Goal: Task Accomplishment & Management: Complete application form

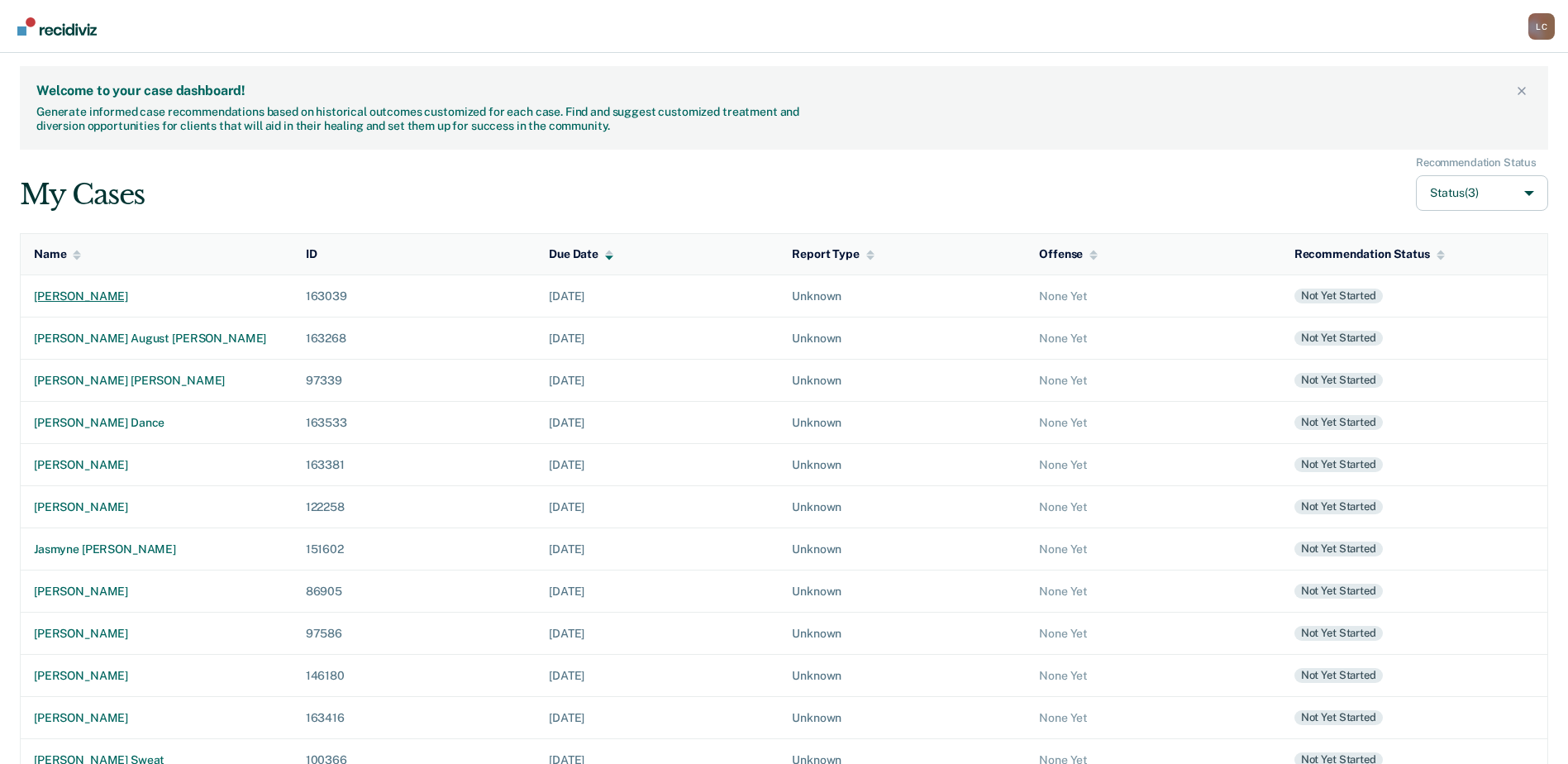
click at [139, 302] on div "[PERSON_NAME]" at bounding box center [156, 296] width 245 height 14
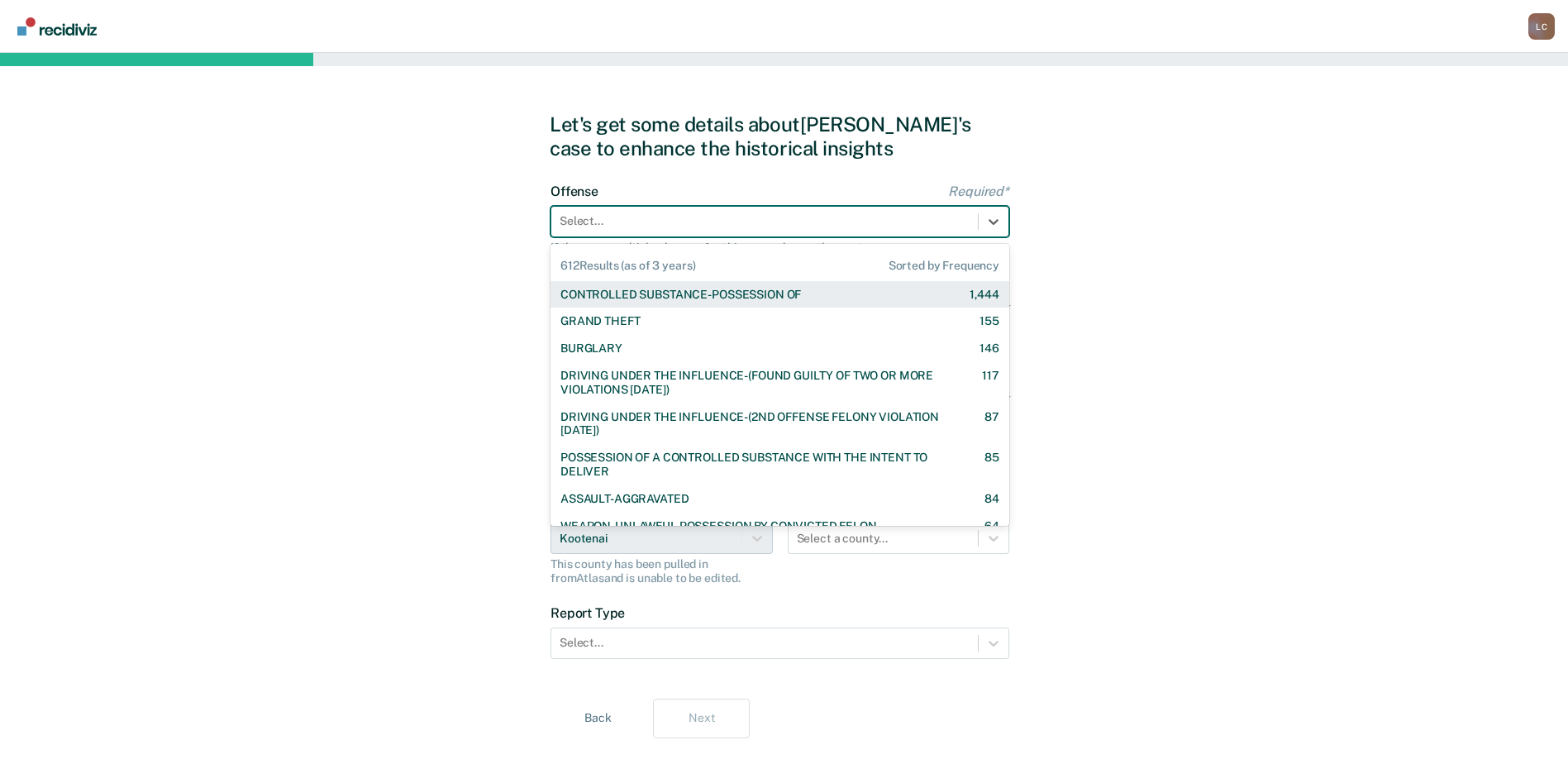
click at [650, 229] on div at bounding box center [764, 221] width 410 height 17
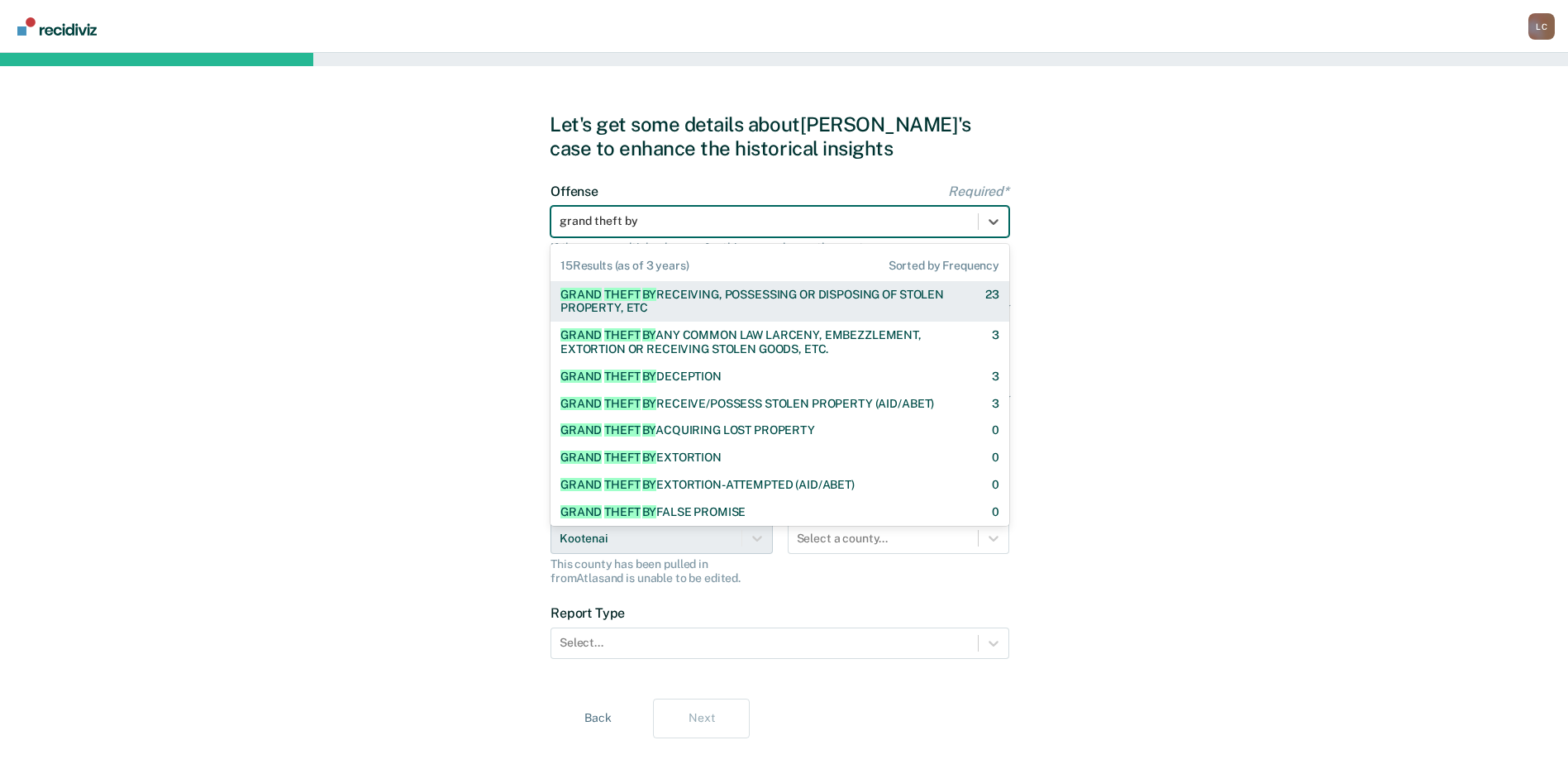
type input "grand theft b"
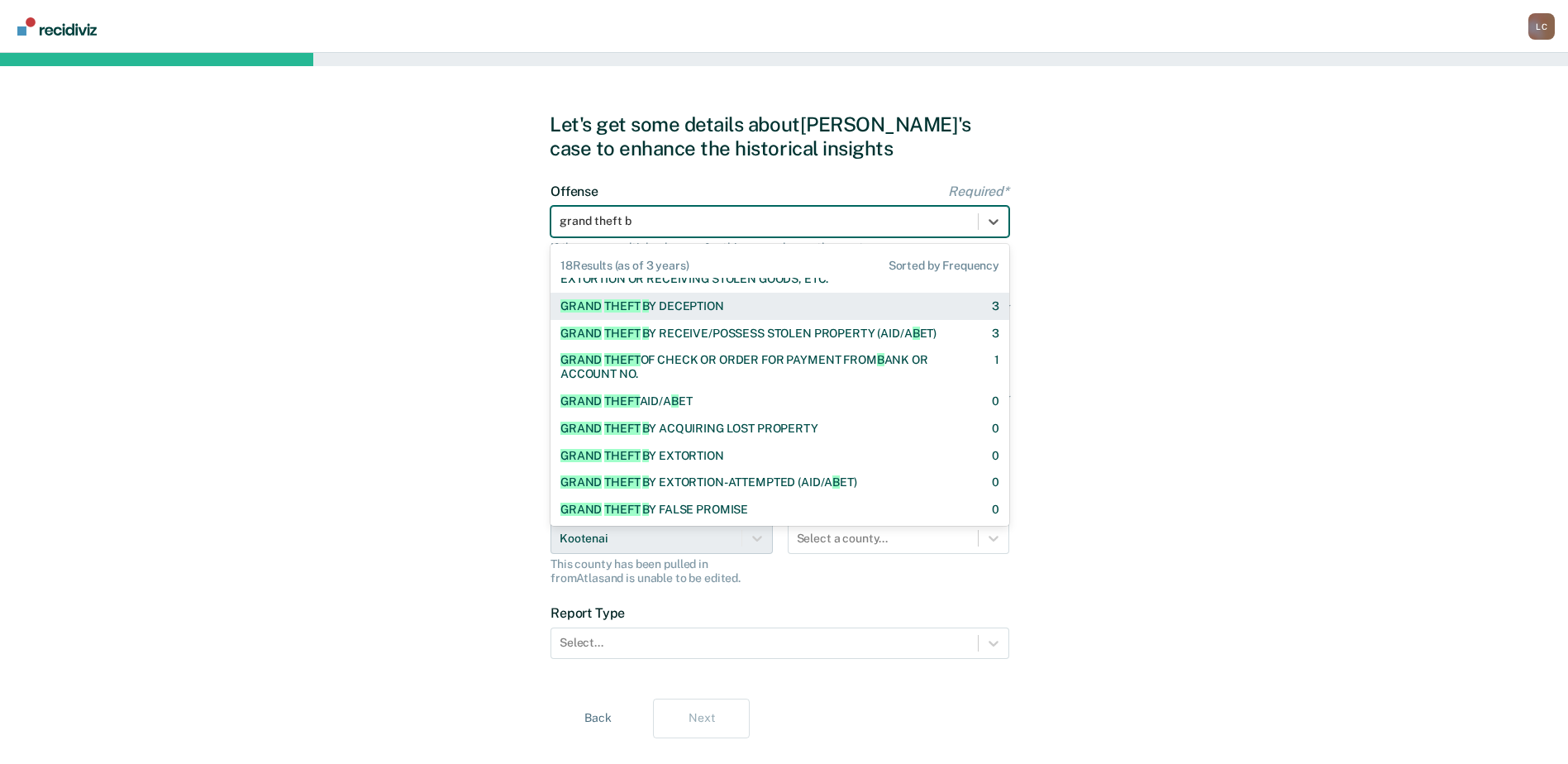
scroll to position [42, 0]
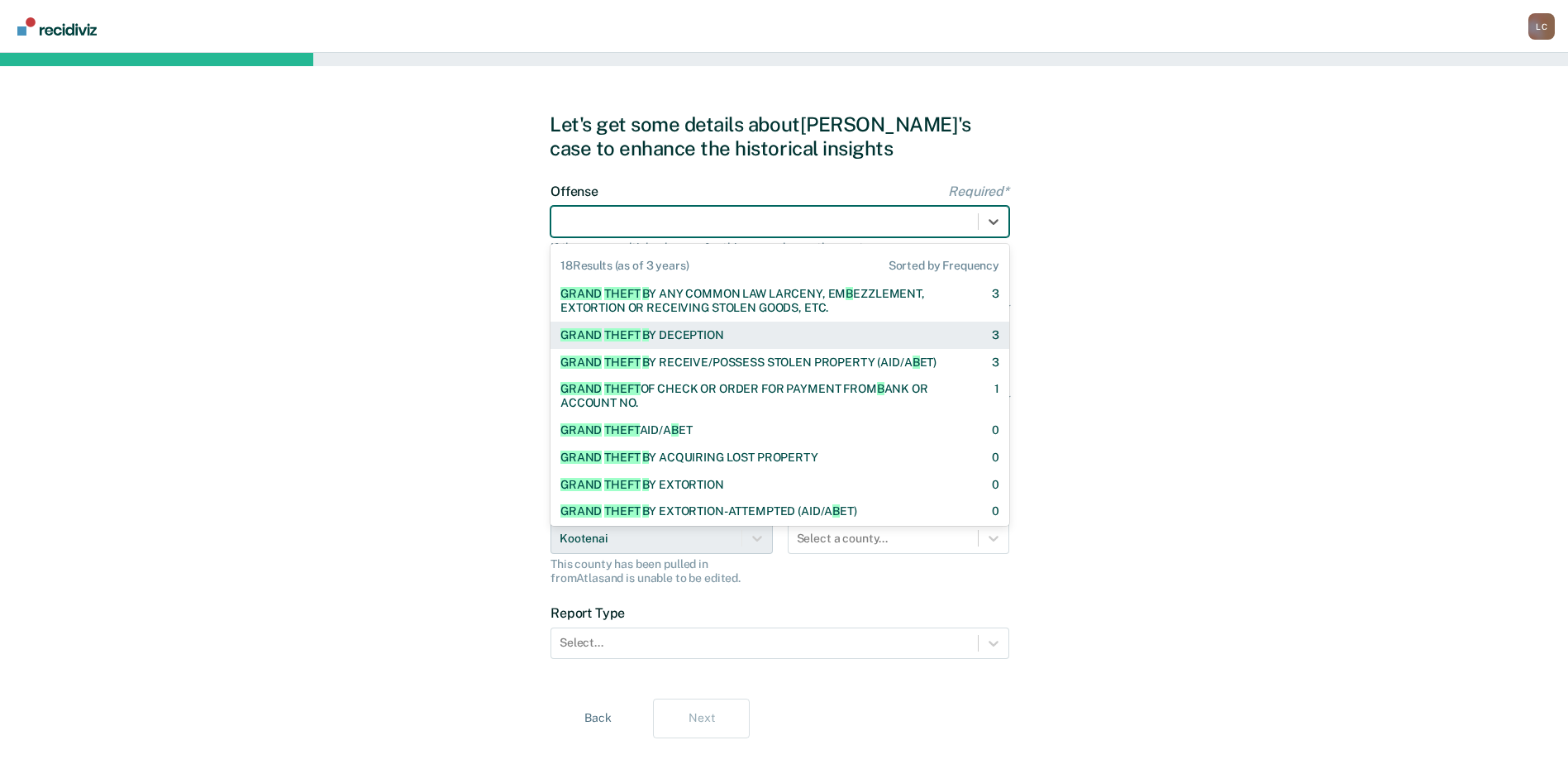
click at [682, 221] on div at bounding box center [764, 221] width 410 height 17
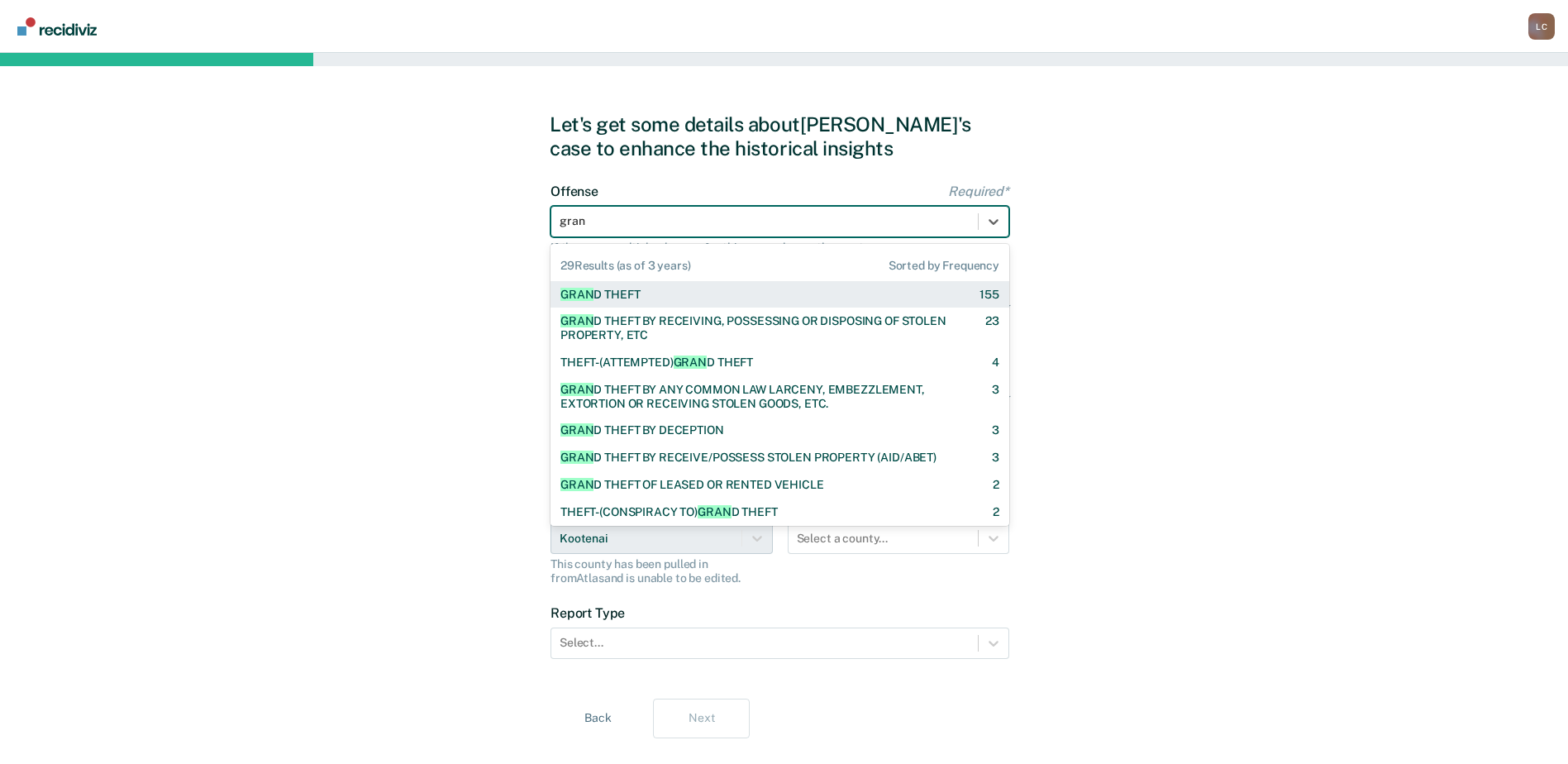
type input "grand"
click at [663, 295] on div "GRAND THEFT 155" at bounding box center [779, 294] width 439 height 14
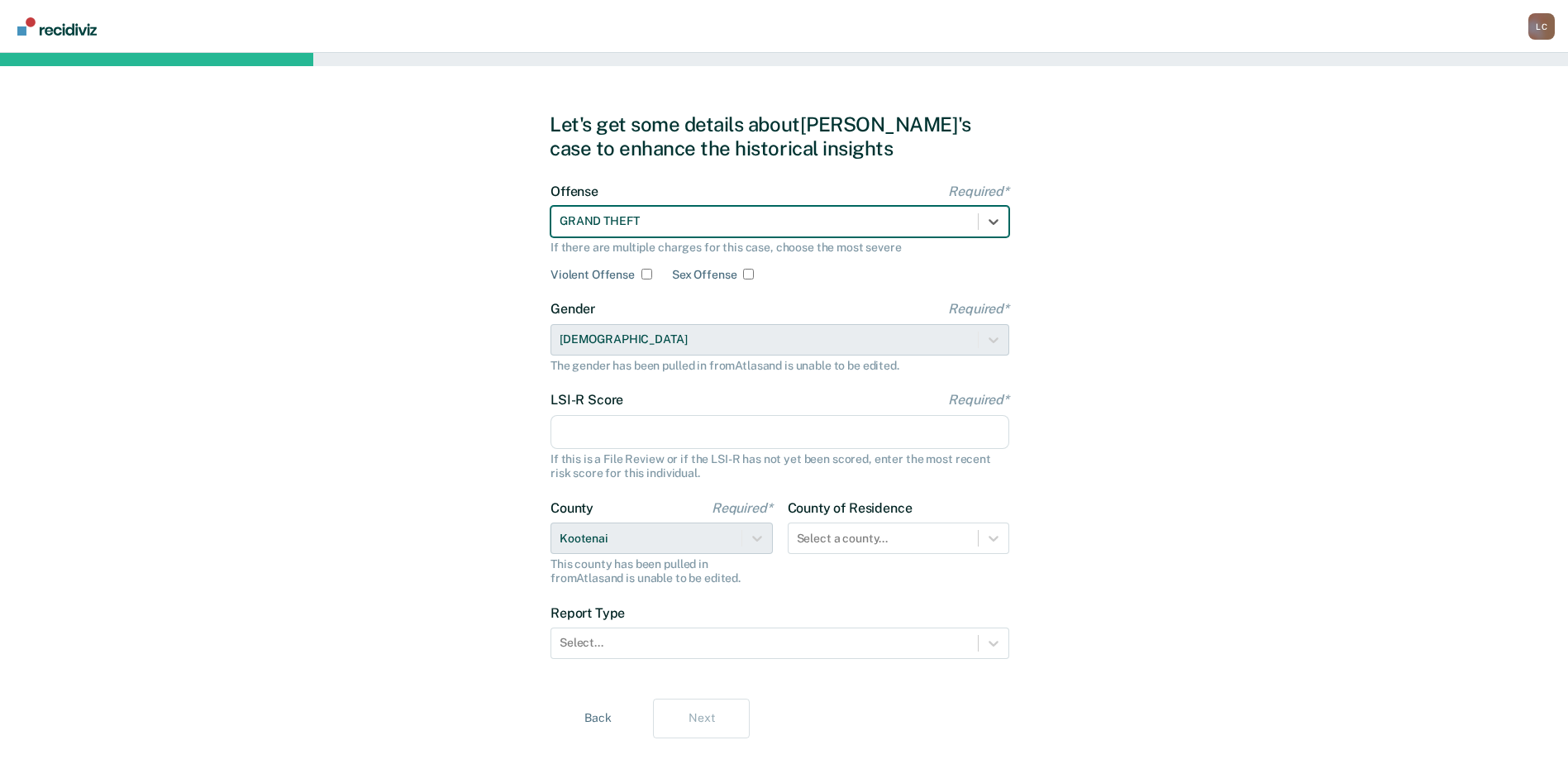
click at [669, 437] on input "LSI-R Score Required*" at bounding box center [779, 432] width 459 height 35
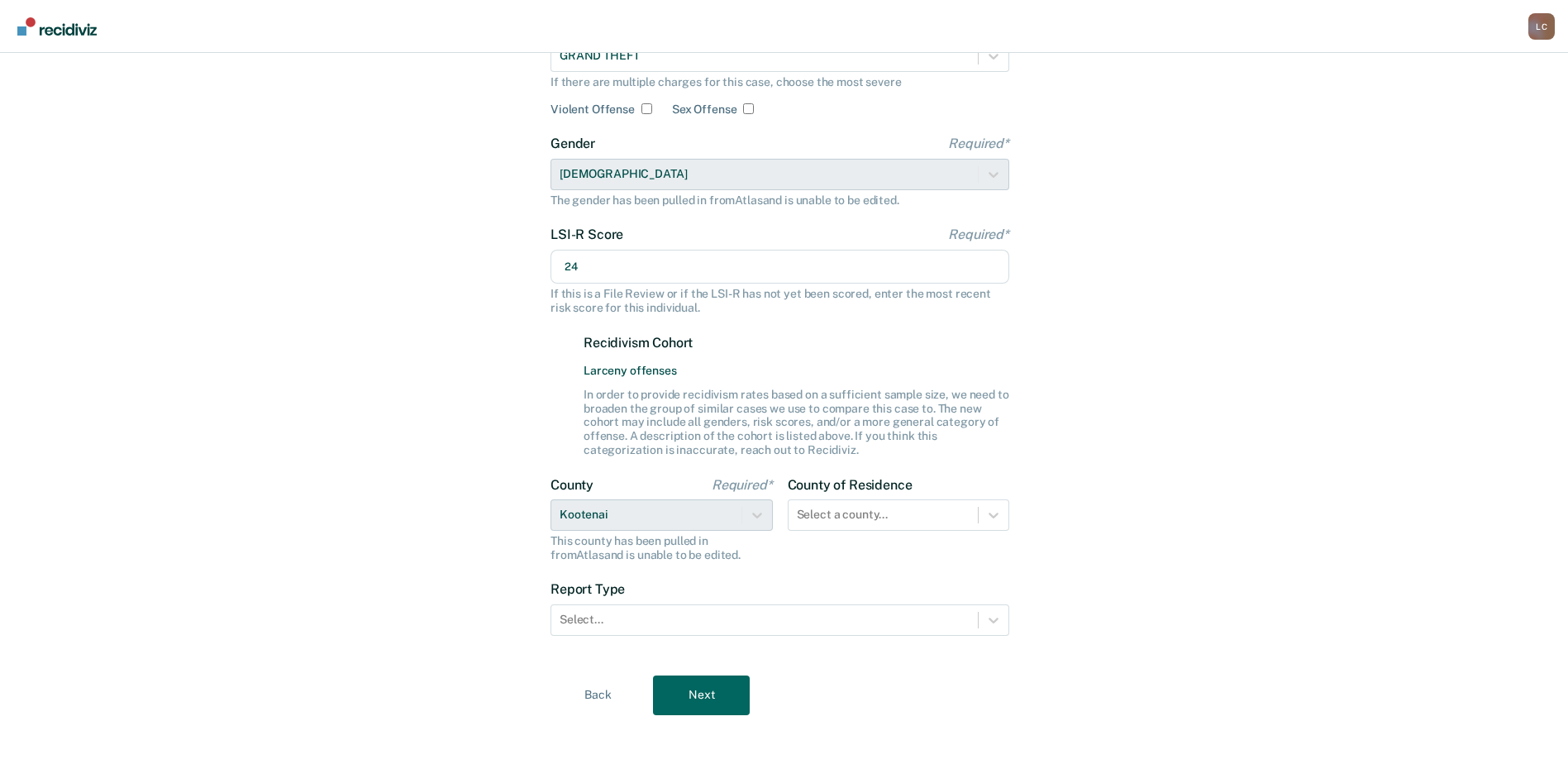
scroll to position [176, 0]
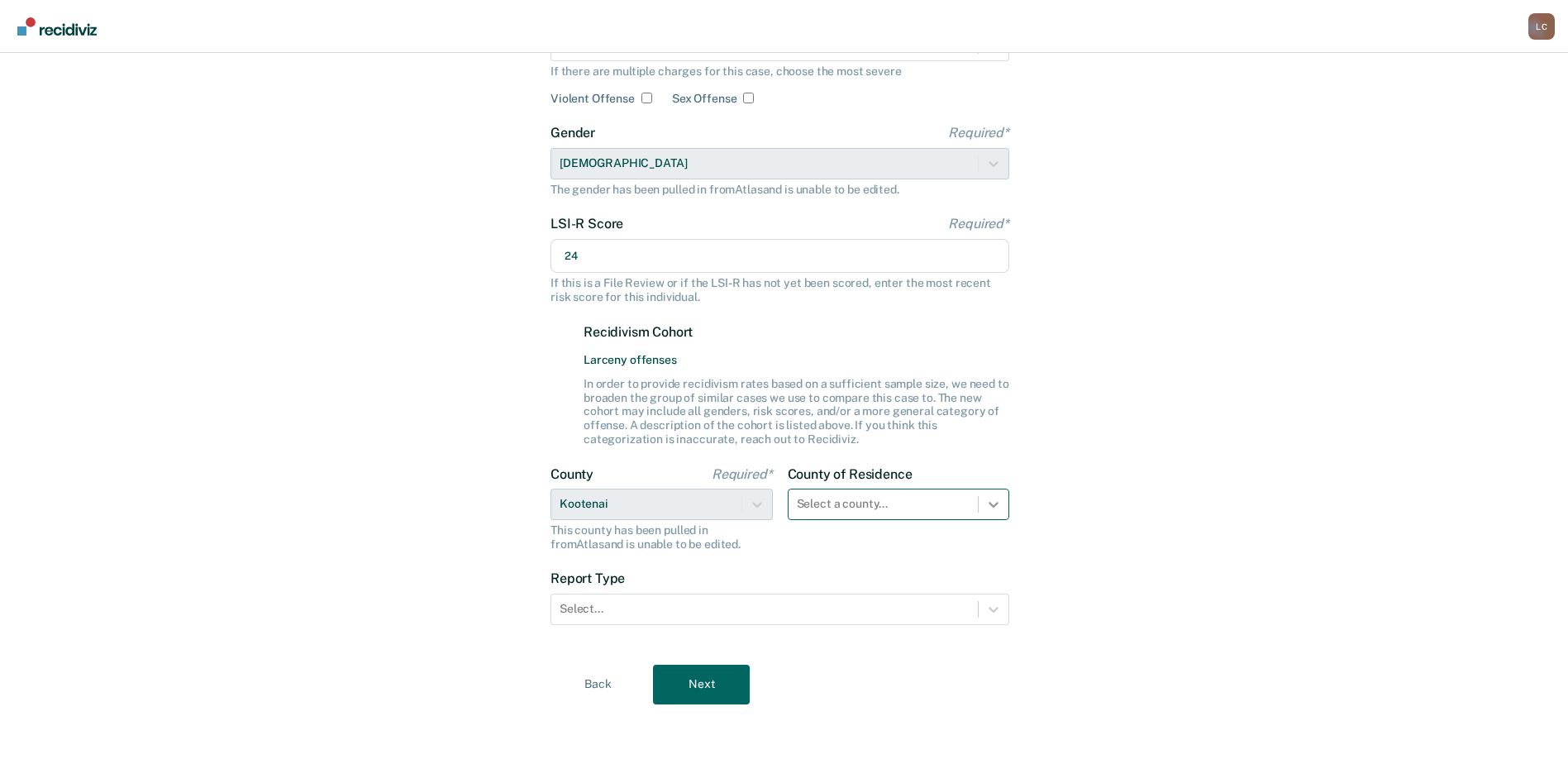
type input "24"
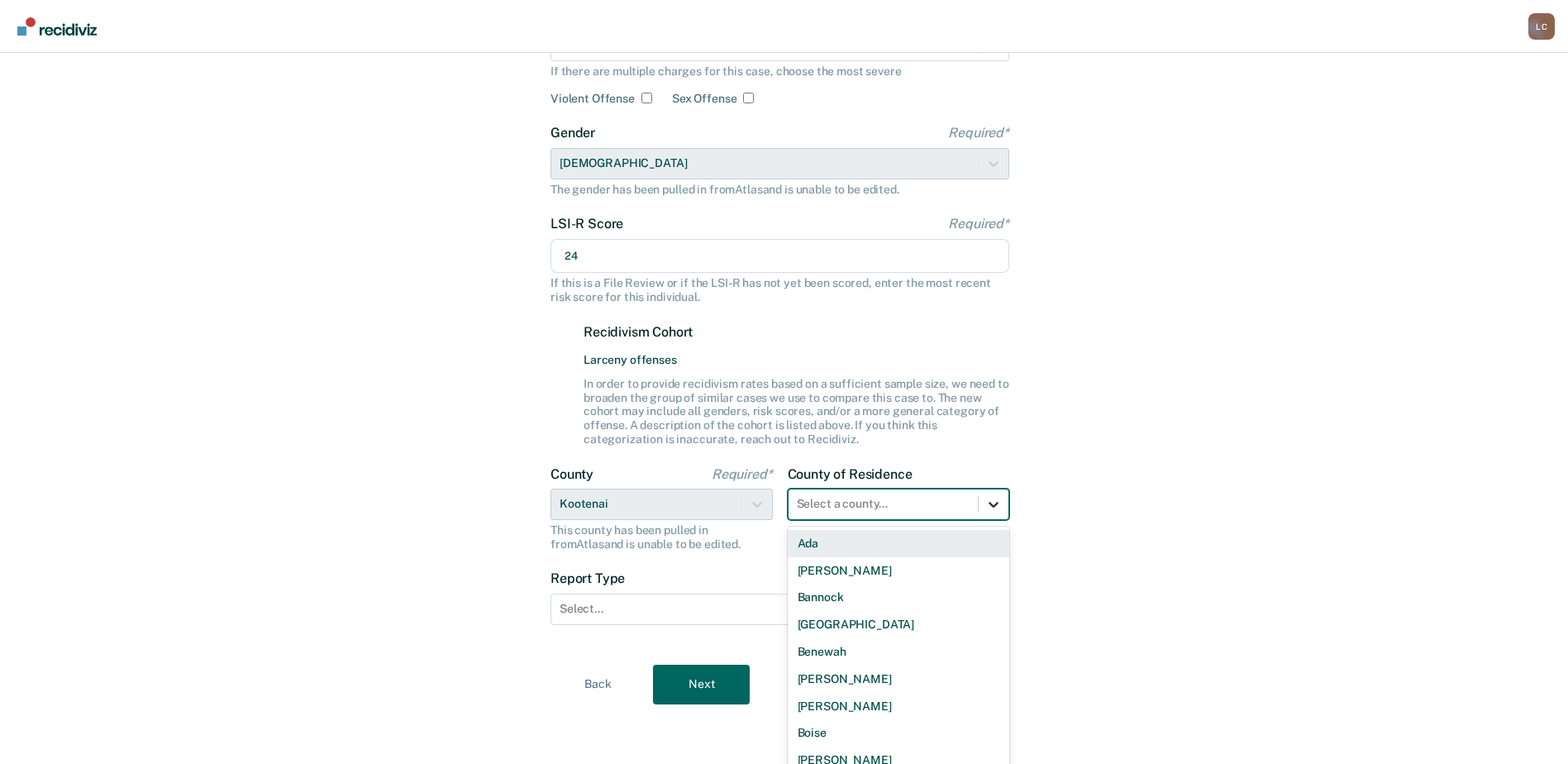
scroll to position [187, 0]
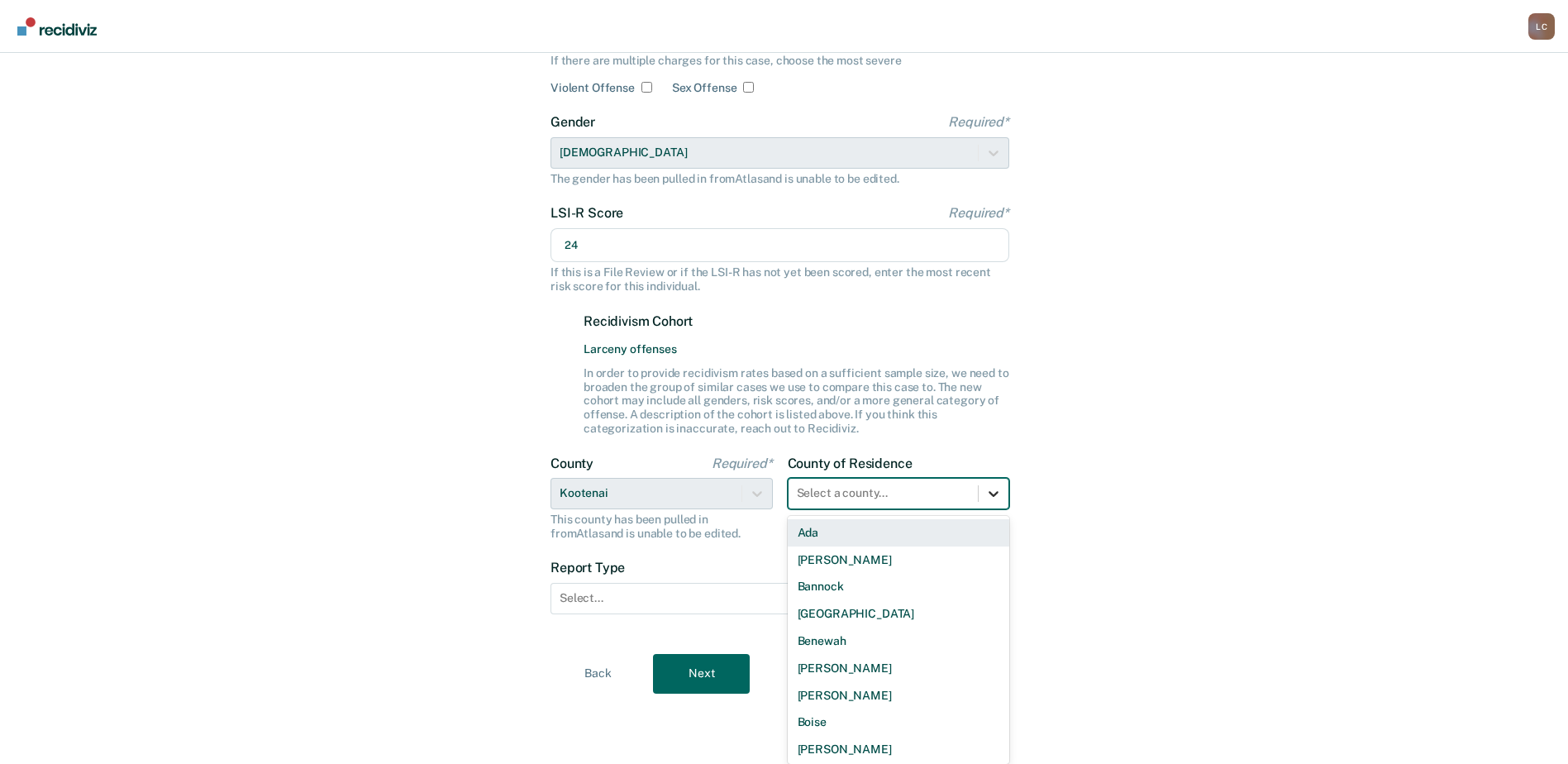
click at [994, 506] on div at bounding box center [994, 493] width 30 height 30
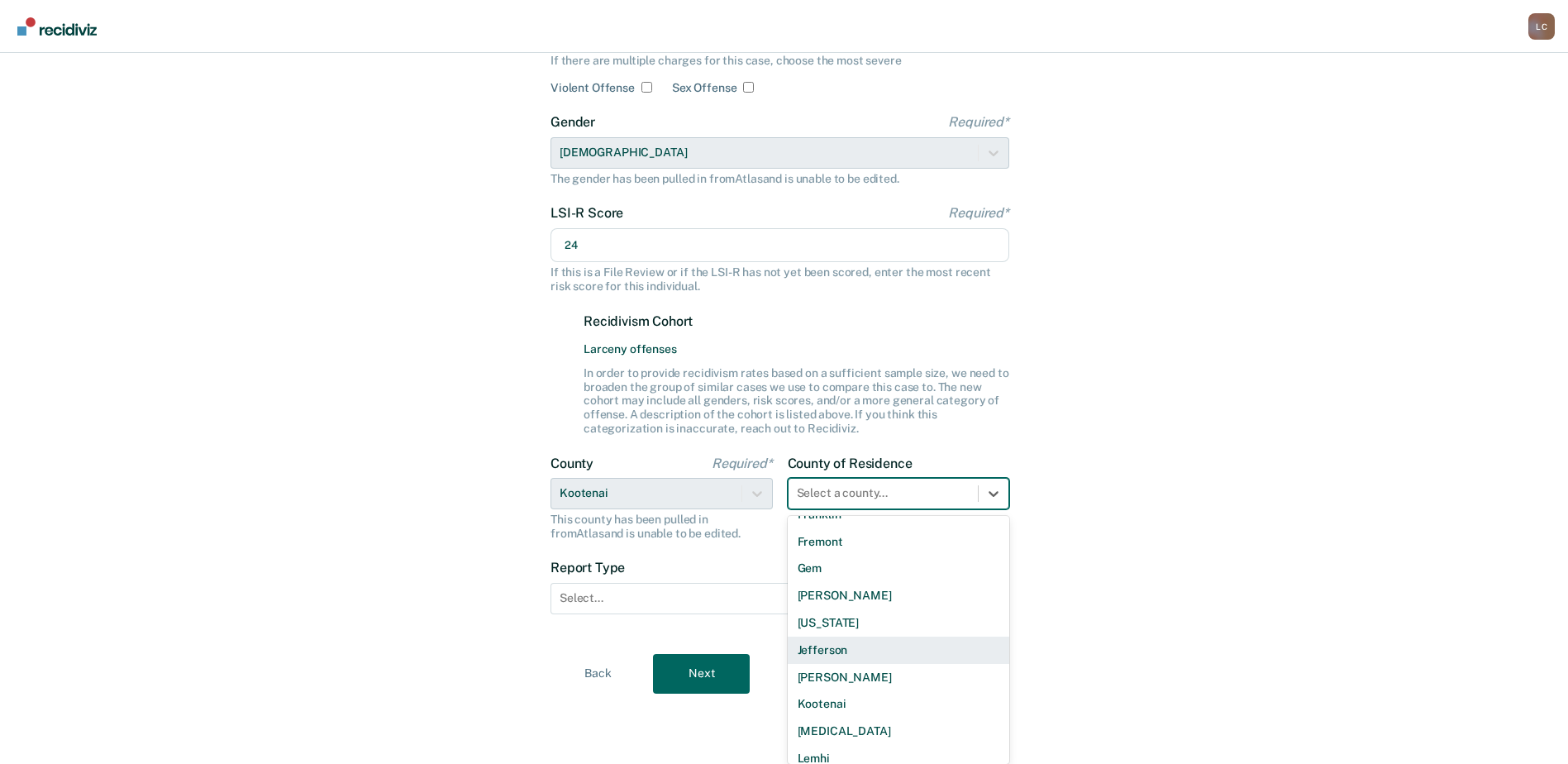
scroll to position [579, 0]
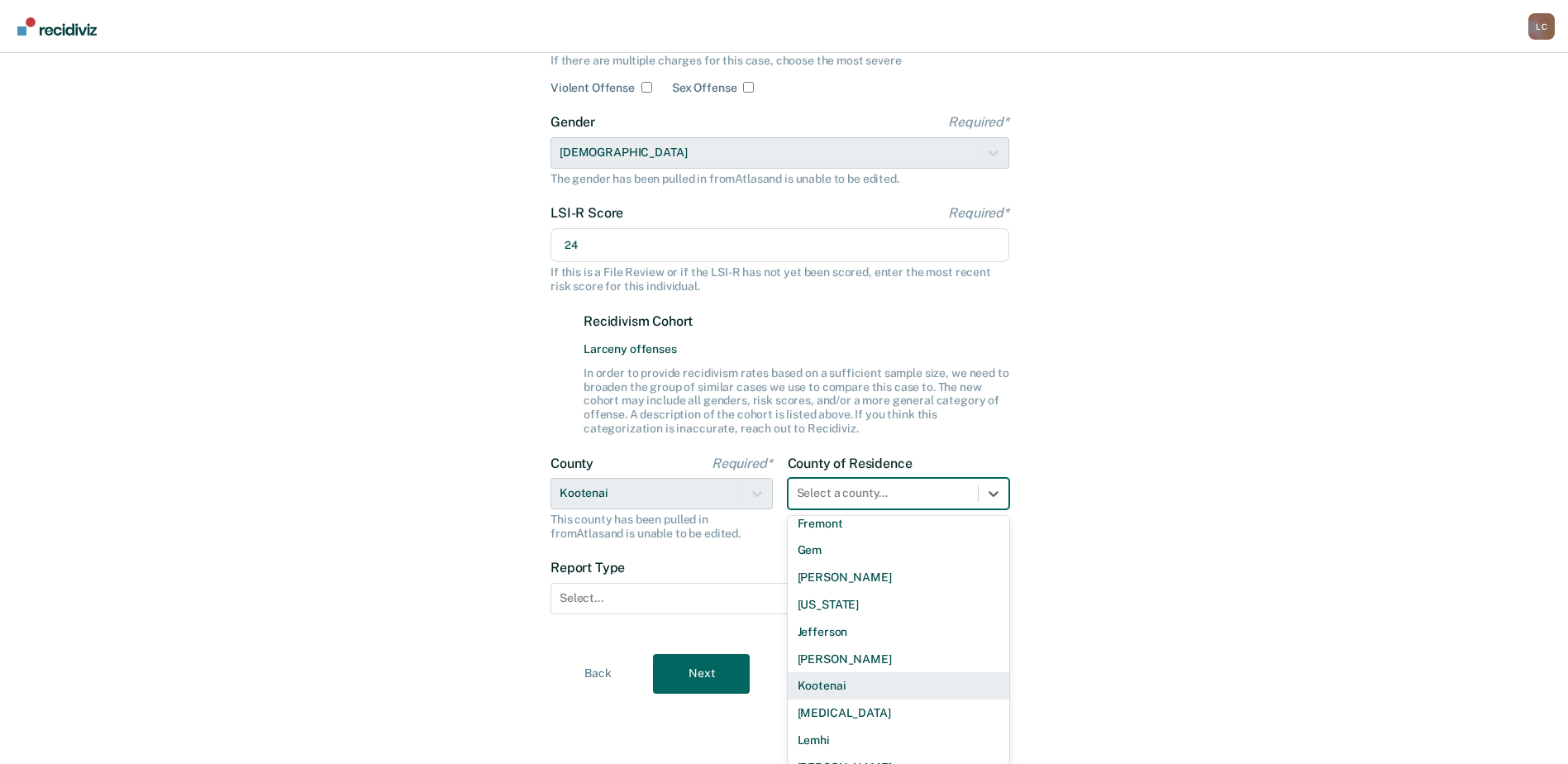
click at [854, 672] on div "Kootenai" at bounding box center [898, 686] width 223 height 27
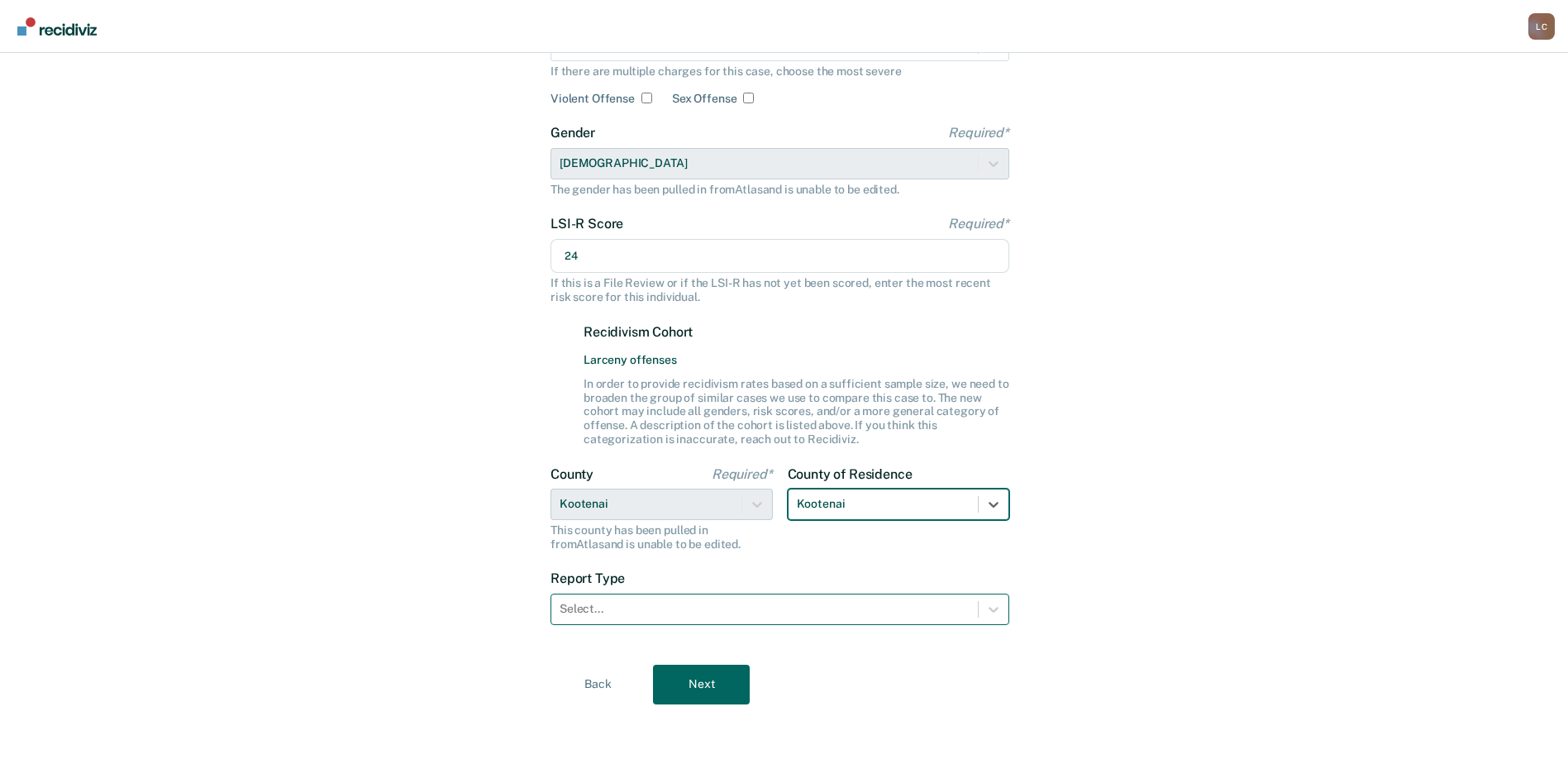
click at [789, 608] on div at bounding box center [764, 609] width 410 height 17
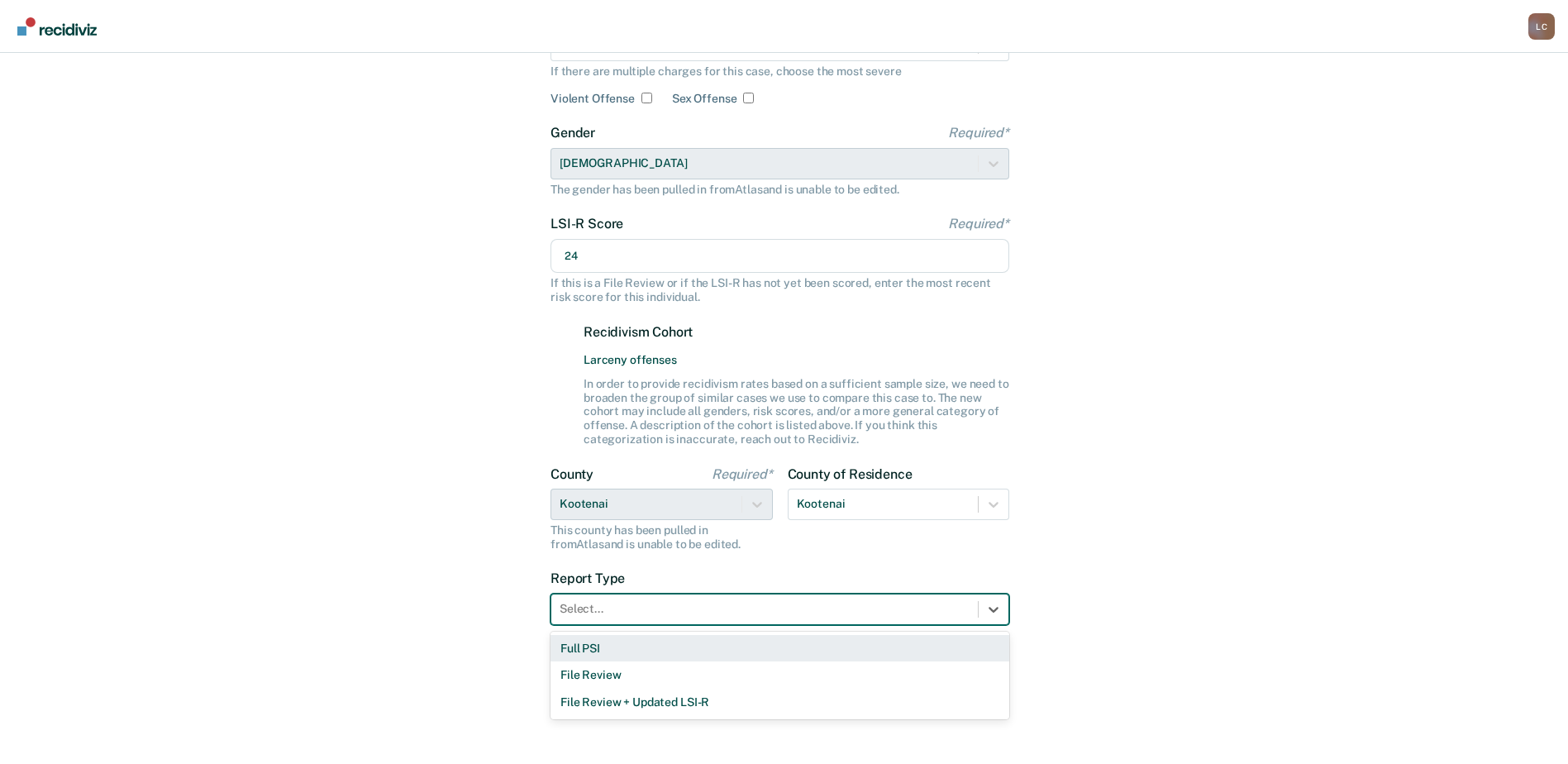
click at [759, 642] on div "Full PSI" at bounding box center [779, 649] width 459 height 27
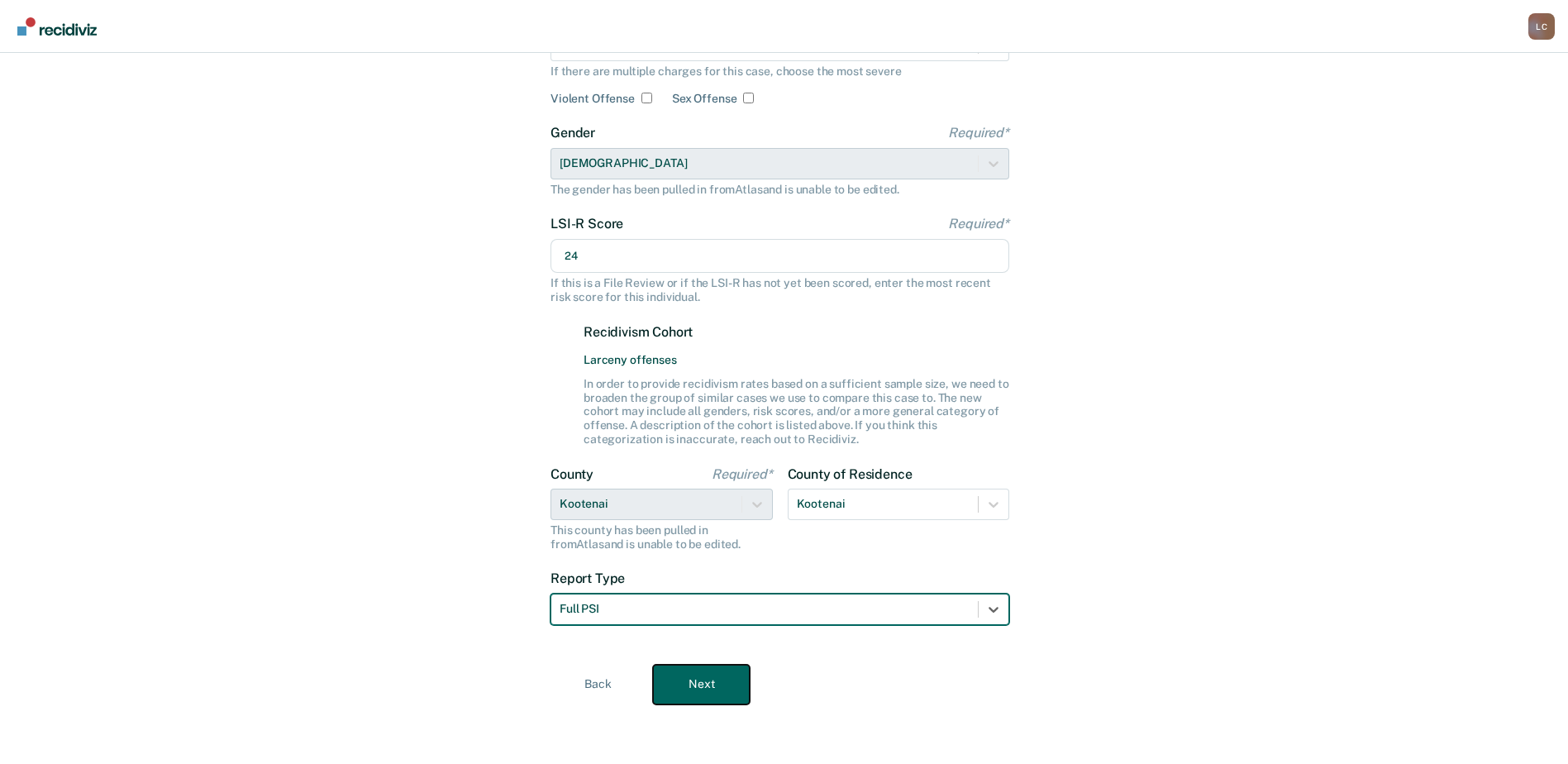
click at [713, 691] on button "Next" at bounding box center [701, 685] width 96 height 40
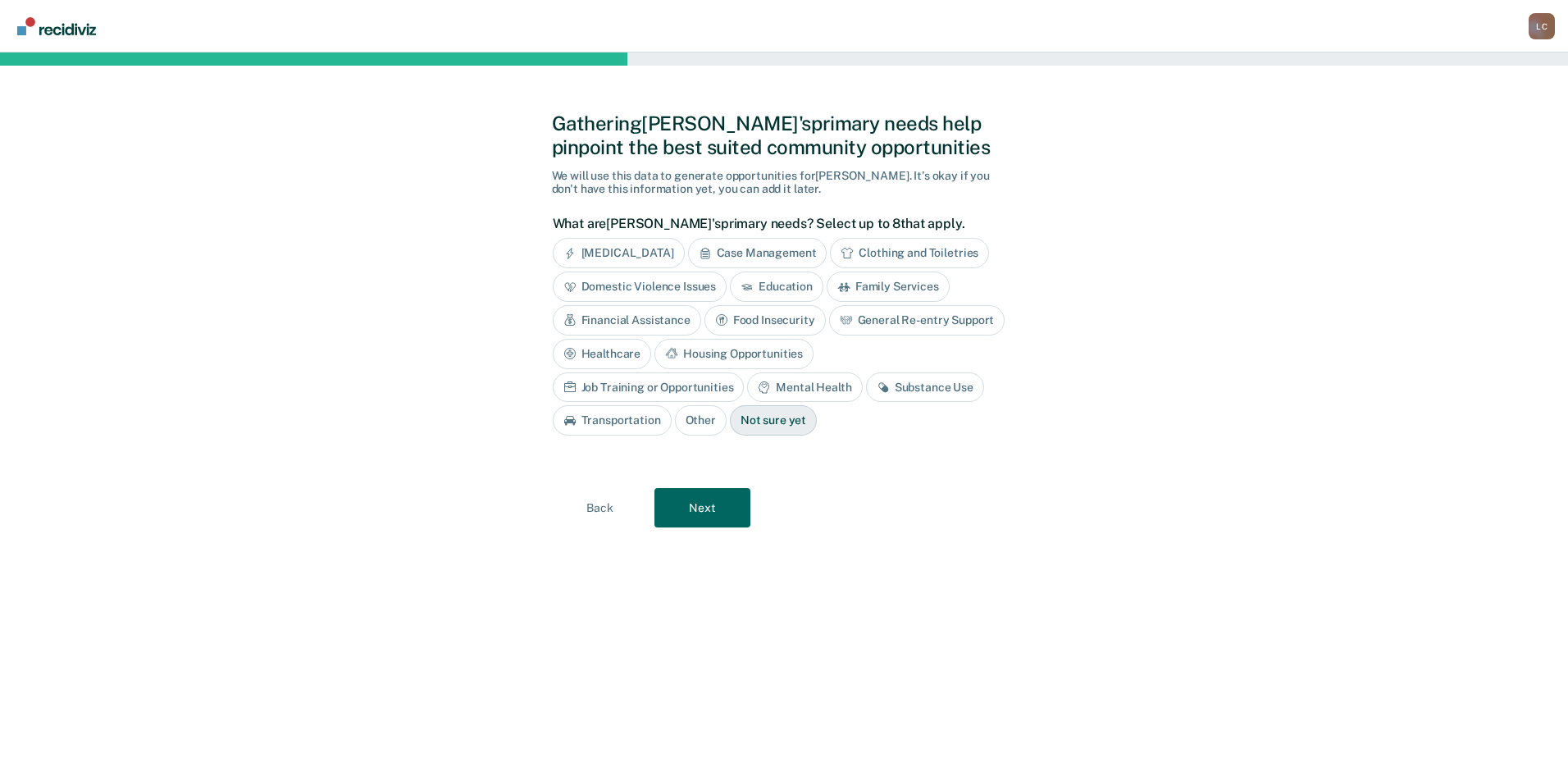
click at [747, 386] on div "Mental Health" at bounding box center [804, 388] width 114 height 31
click at [896, 387] on icon at bounding box center [902, 387] width 14 height 14
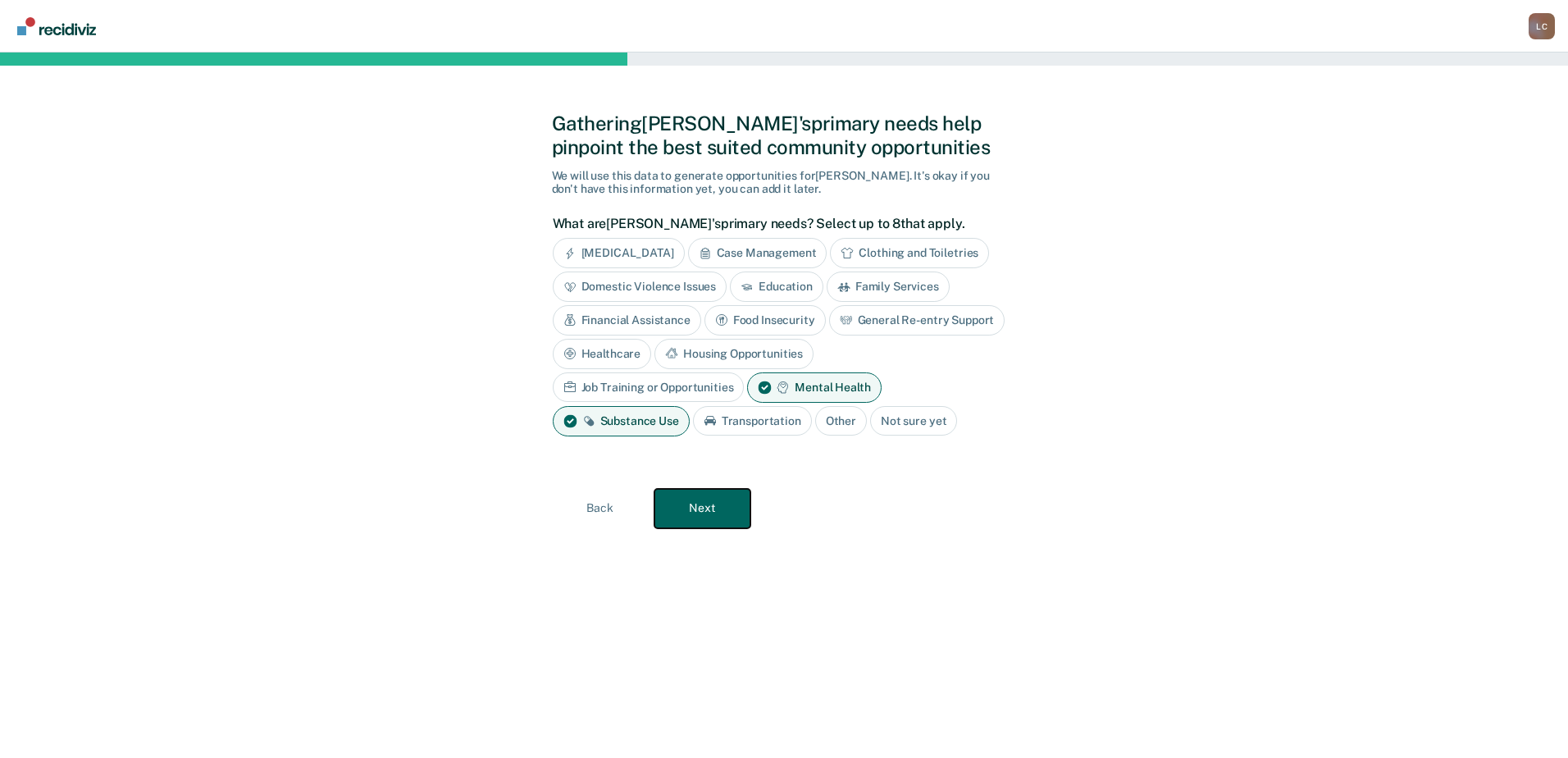
click at [730, 509] on button "Next" at bounding box center [702, 508] width 96 height 40
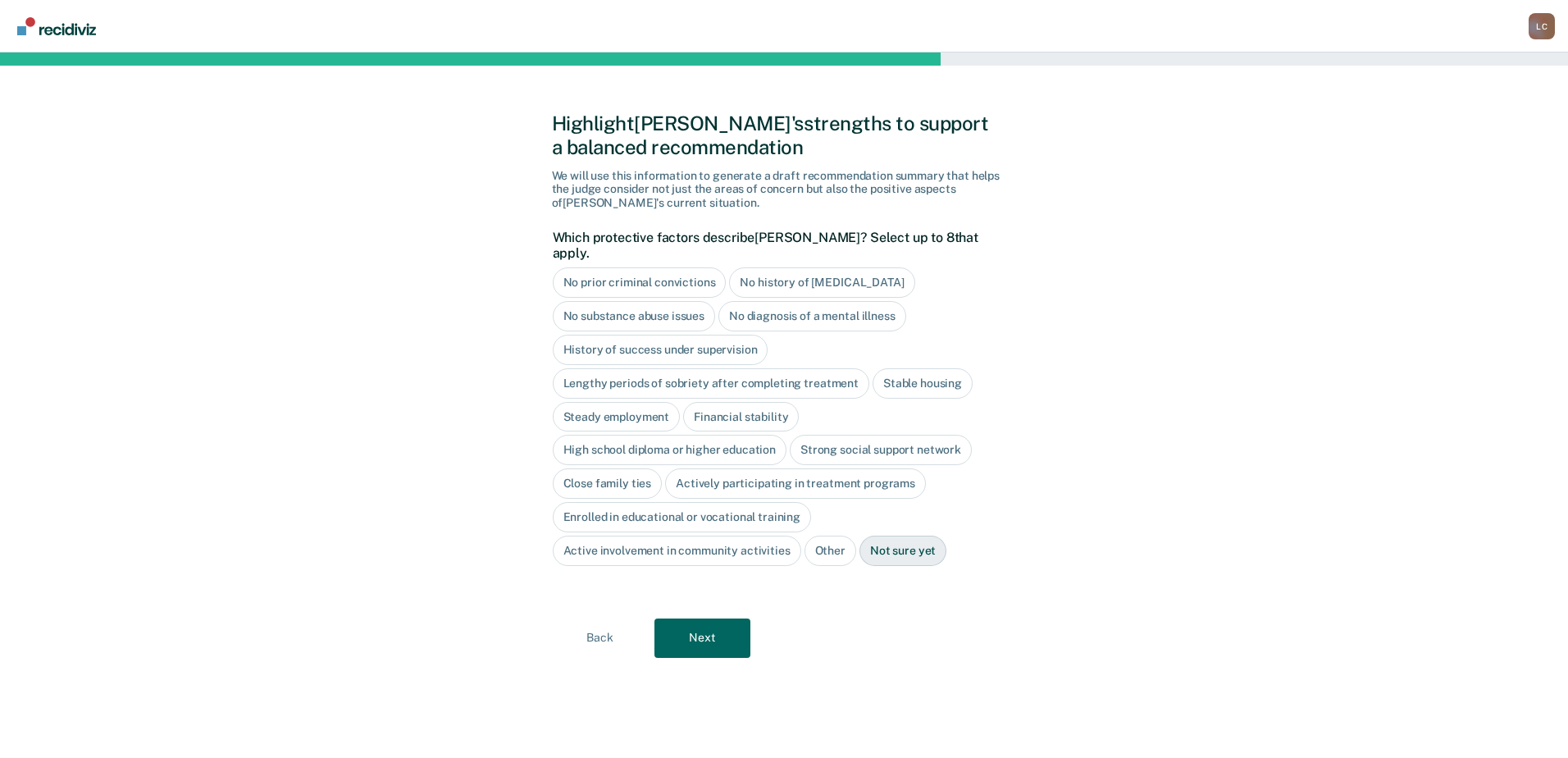
click at [644, 434] on div "High school diploma or higher education" at bounding box center [670, 450] width 234 height 31
click at [872, 435] on div "Strong social support network" at bounding box center [899, 450] width 182 height 31
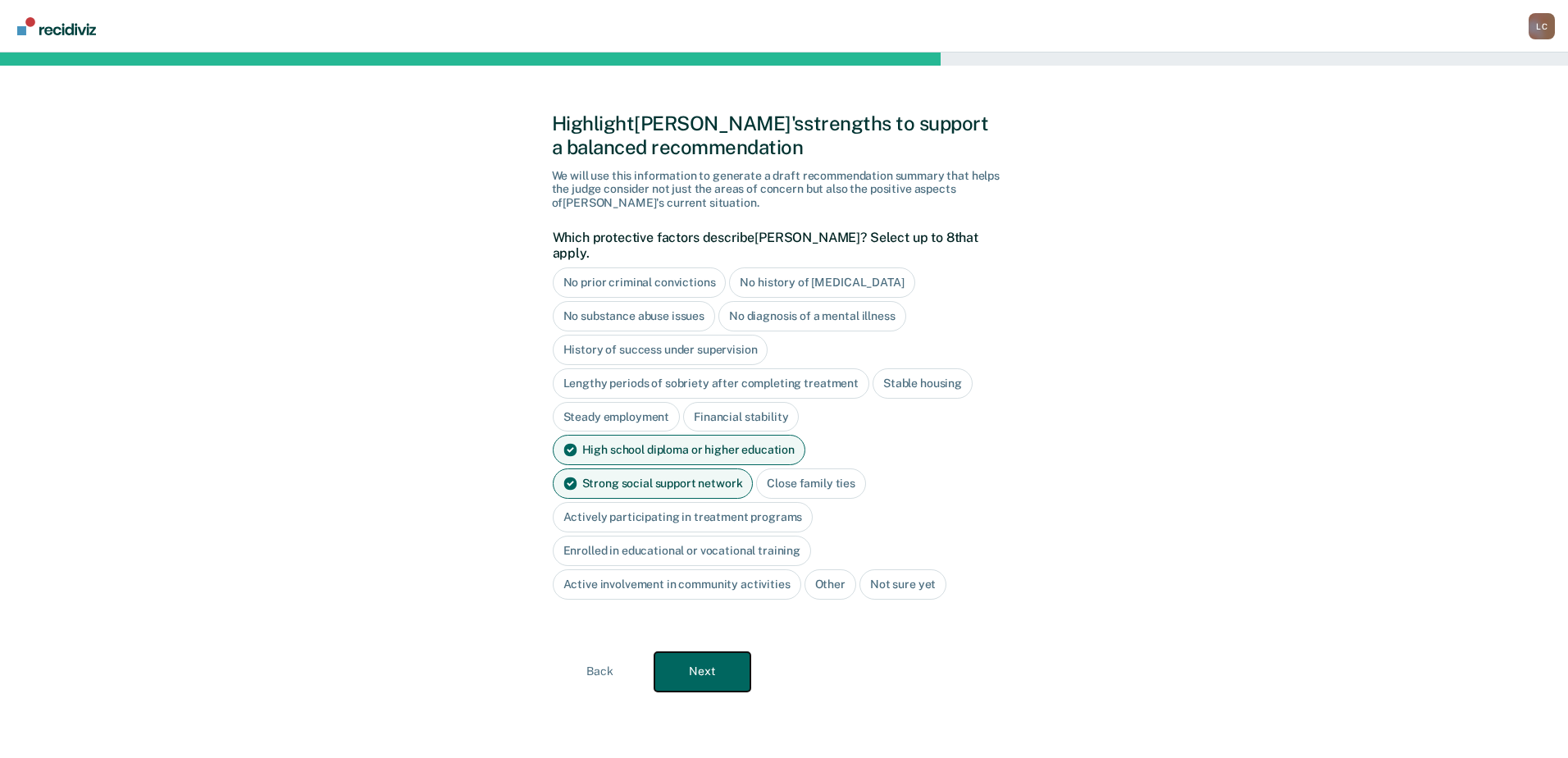
click at [693, 653] on button "Next" at bounding box center [702, 672] width 96 height 40
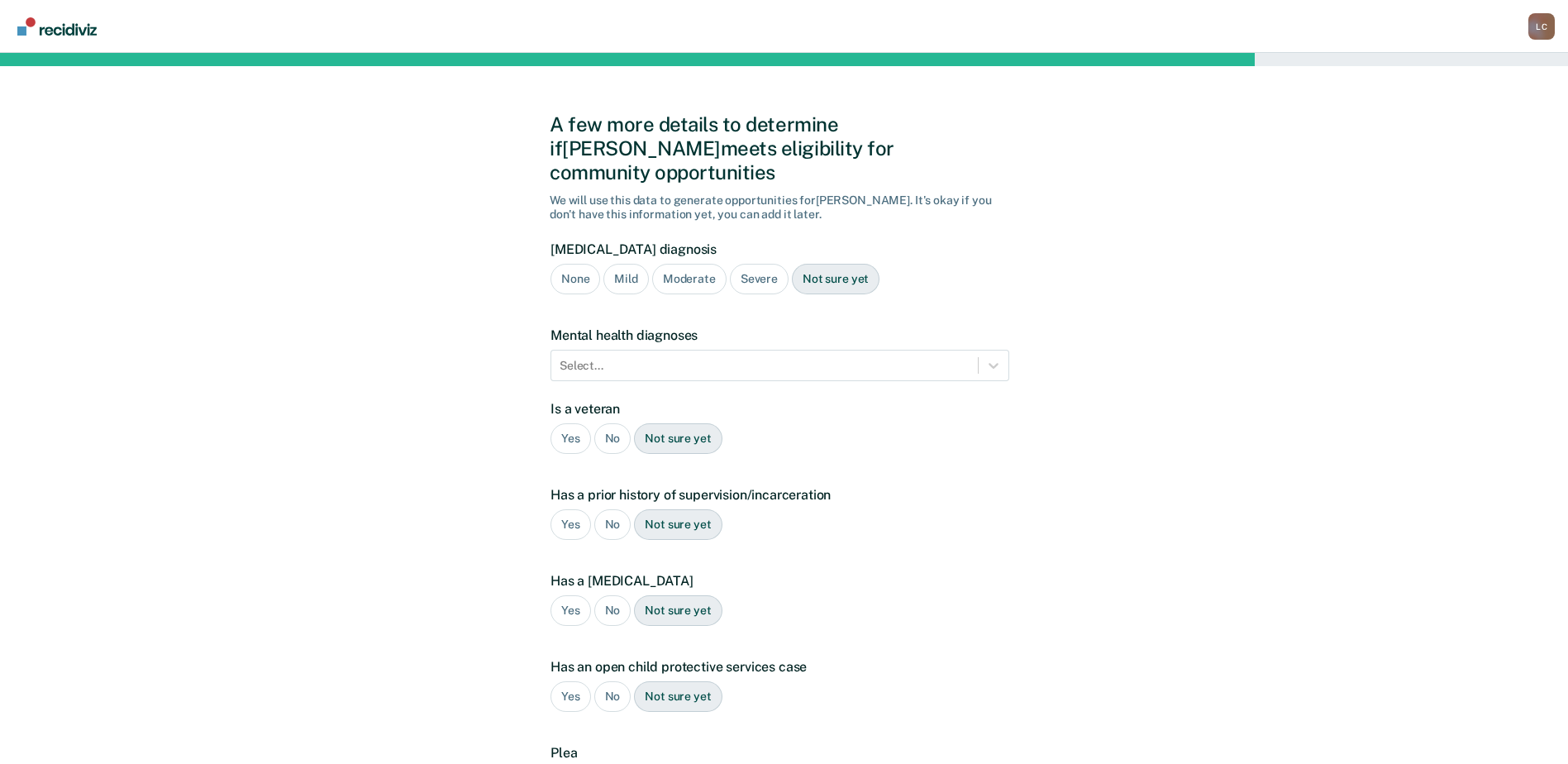
click at [693, 263] on div "Moderate" at bounding box center [690, 279] width 74 height 31
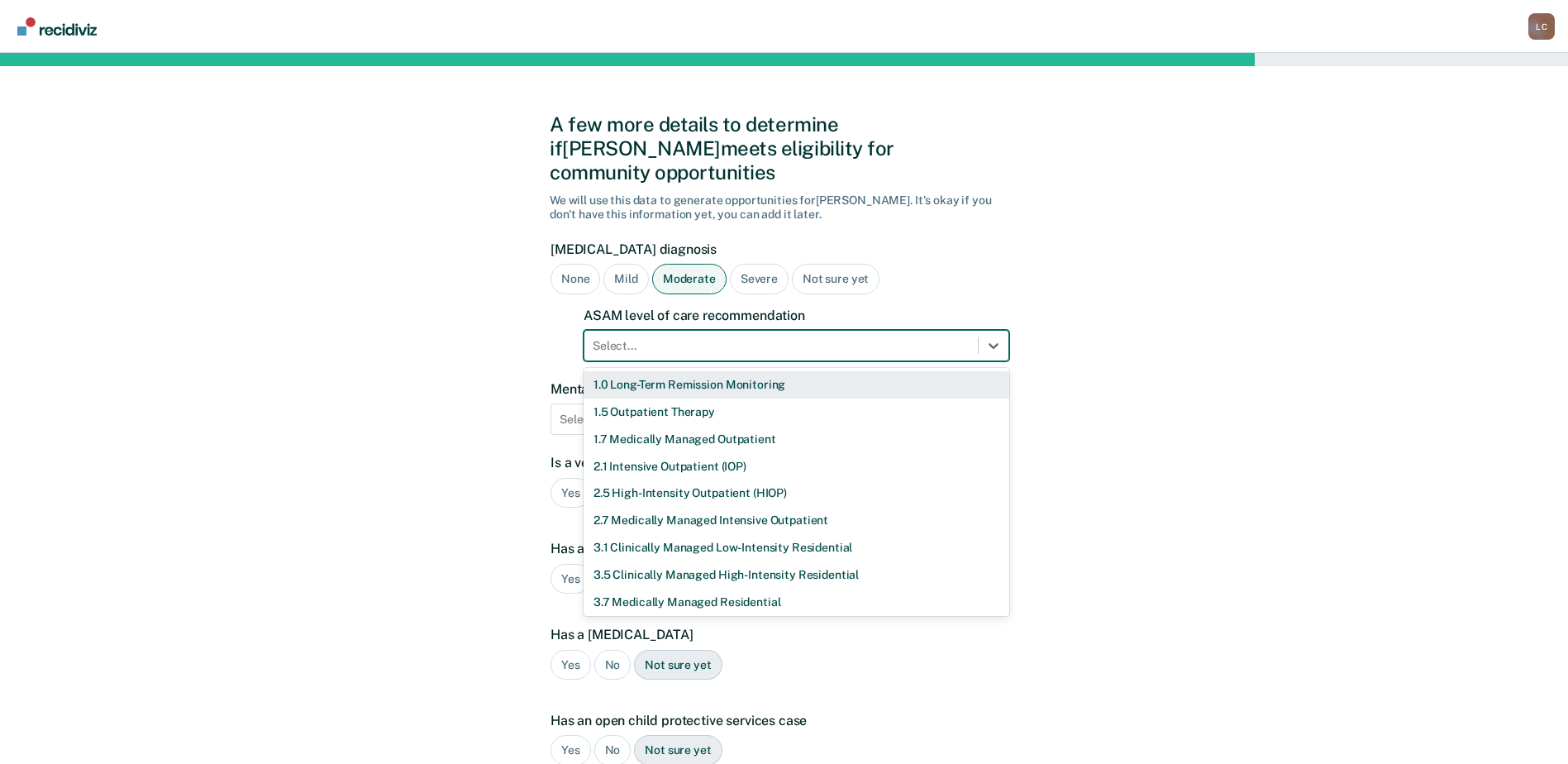
click at [745, 337] on div at bounding box center [781, 345] width 377 height 17
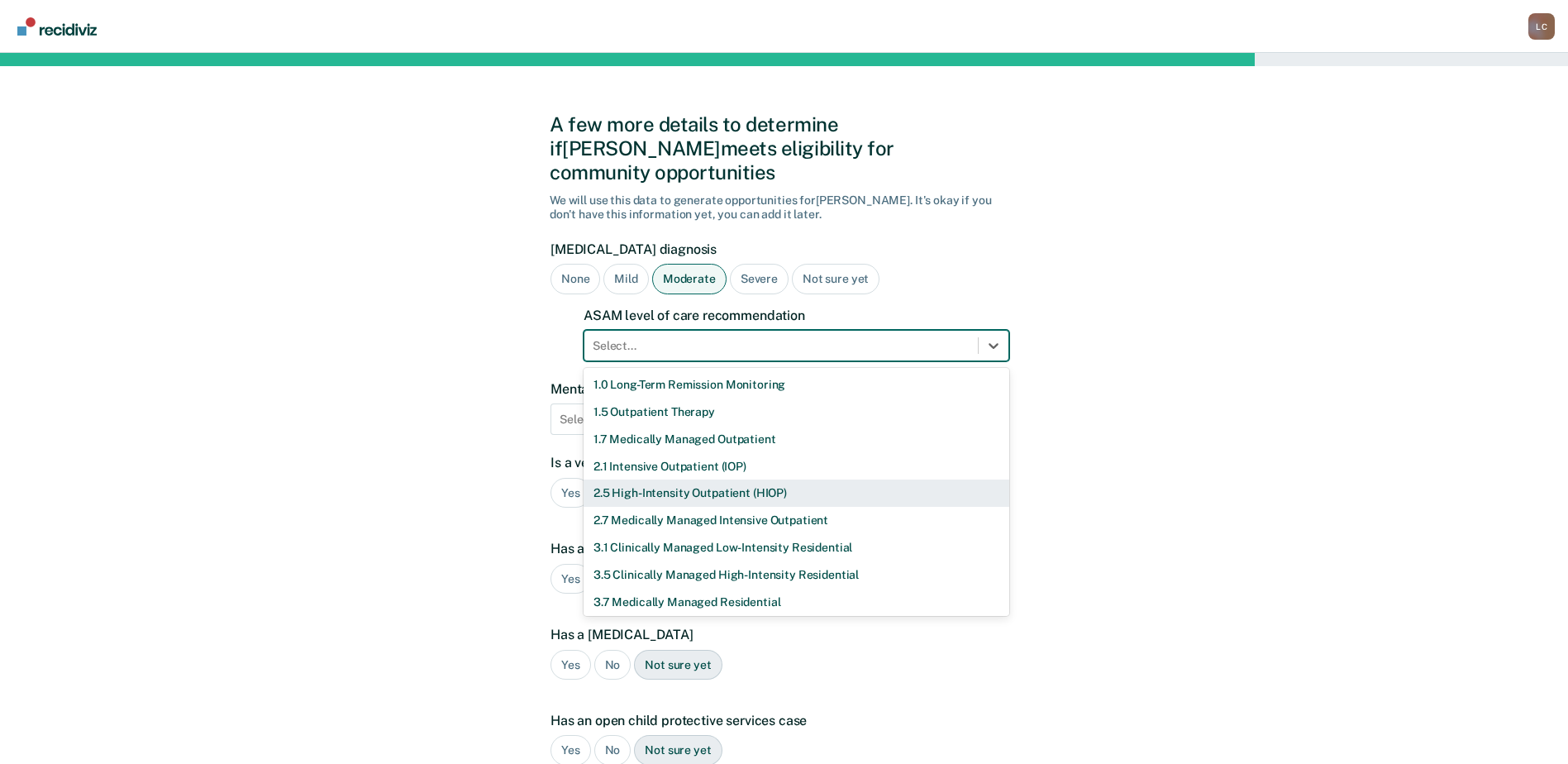
click at [755, 480] on div "2.5 High-Intensity Outpatient (HIOP)" at bounding box center [797, 493] width 426 height 27
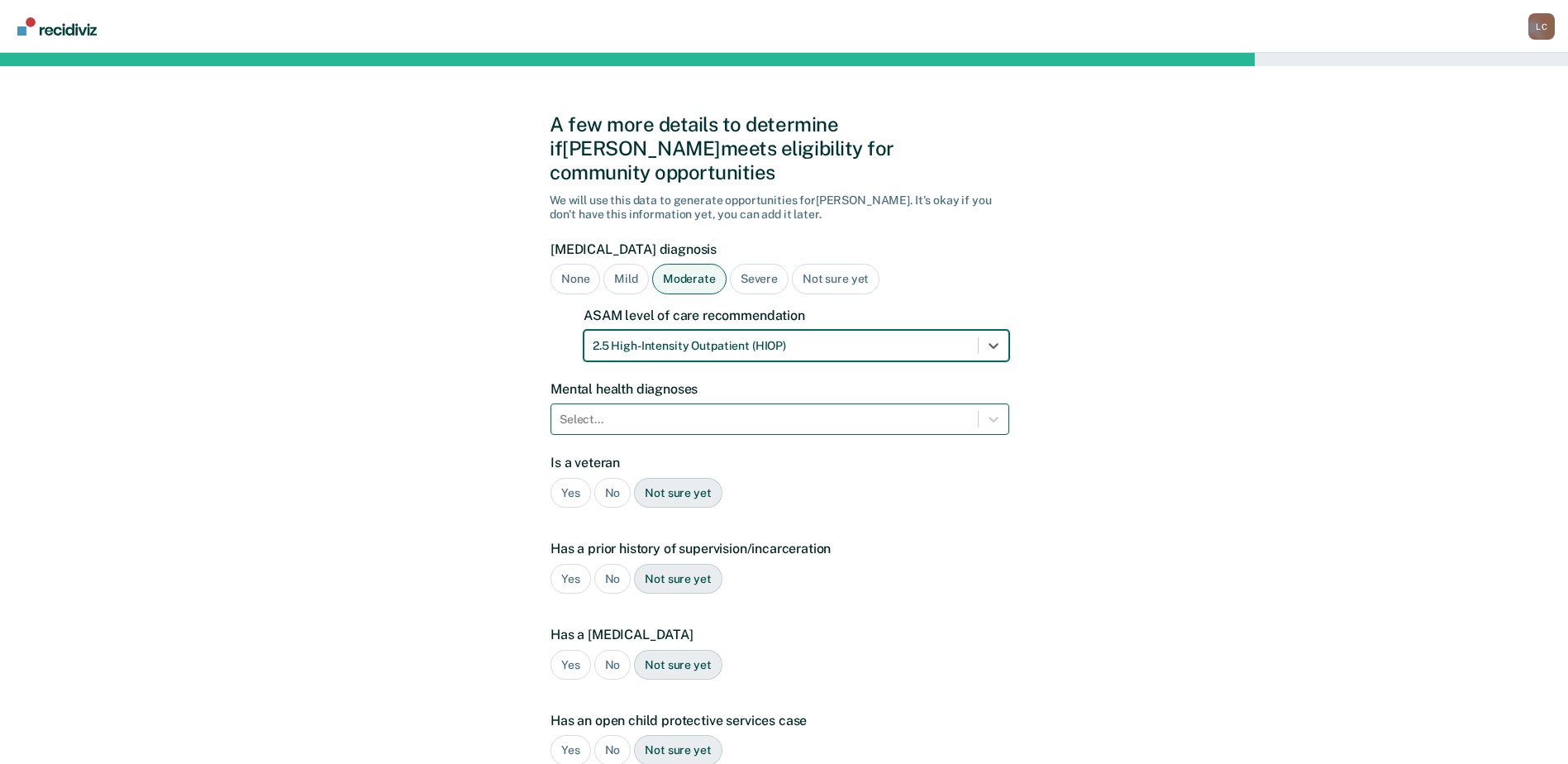
click at [744, 408] on div "Select..." at bounding box center [765, 420] width 427 height 24
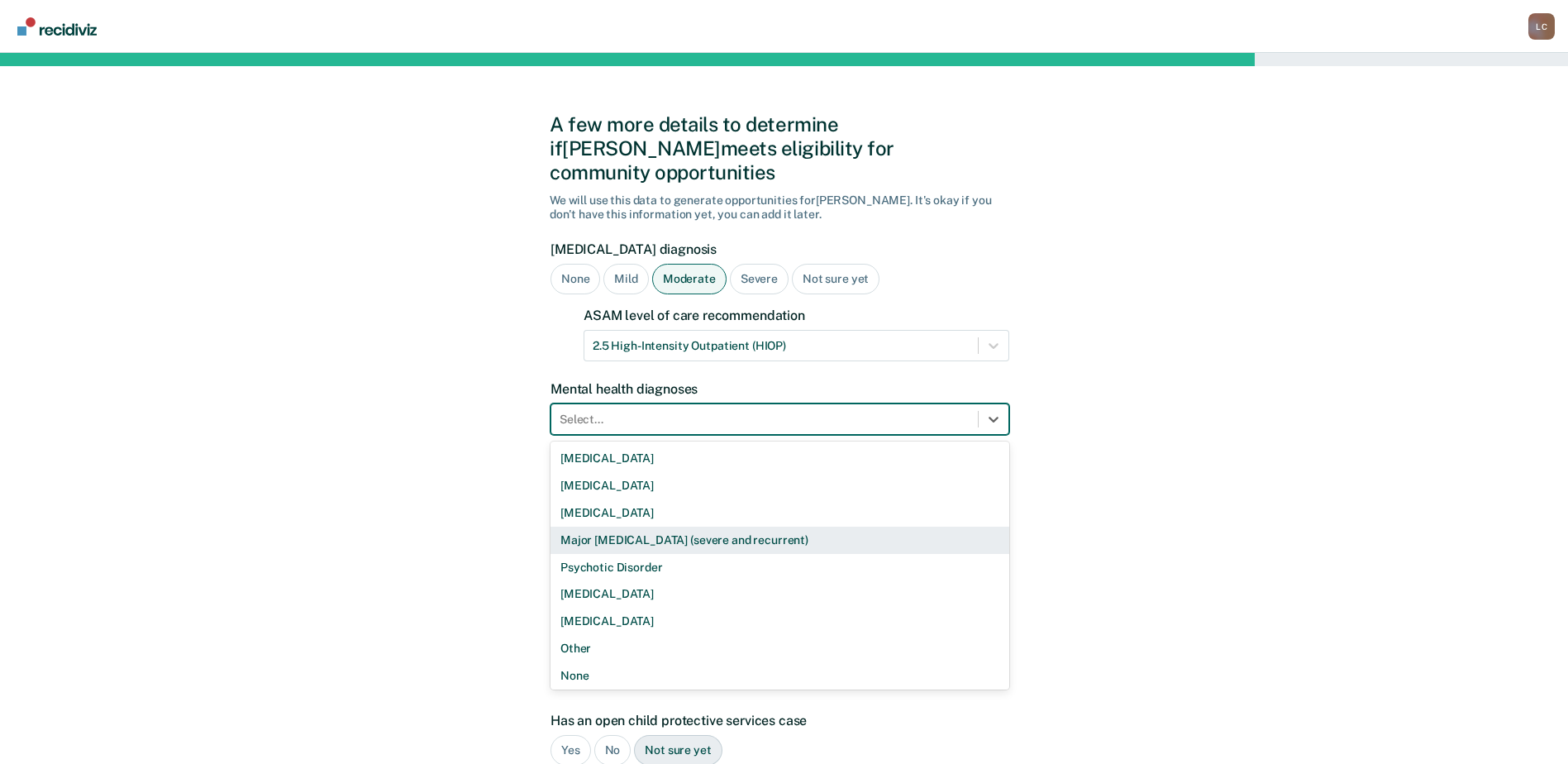
click at [732, 527] on div "Major [MEDICAL_DATA] (severe and recurrent)" at bounding box center [779, 541] width 459 height 27
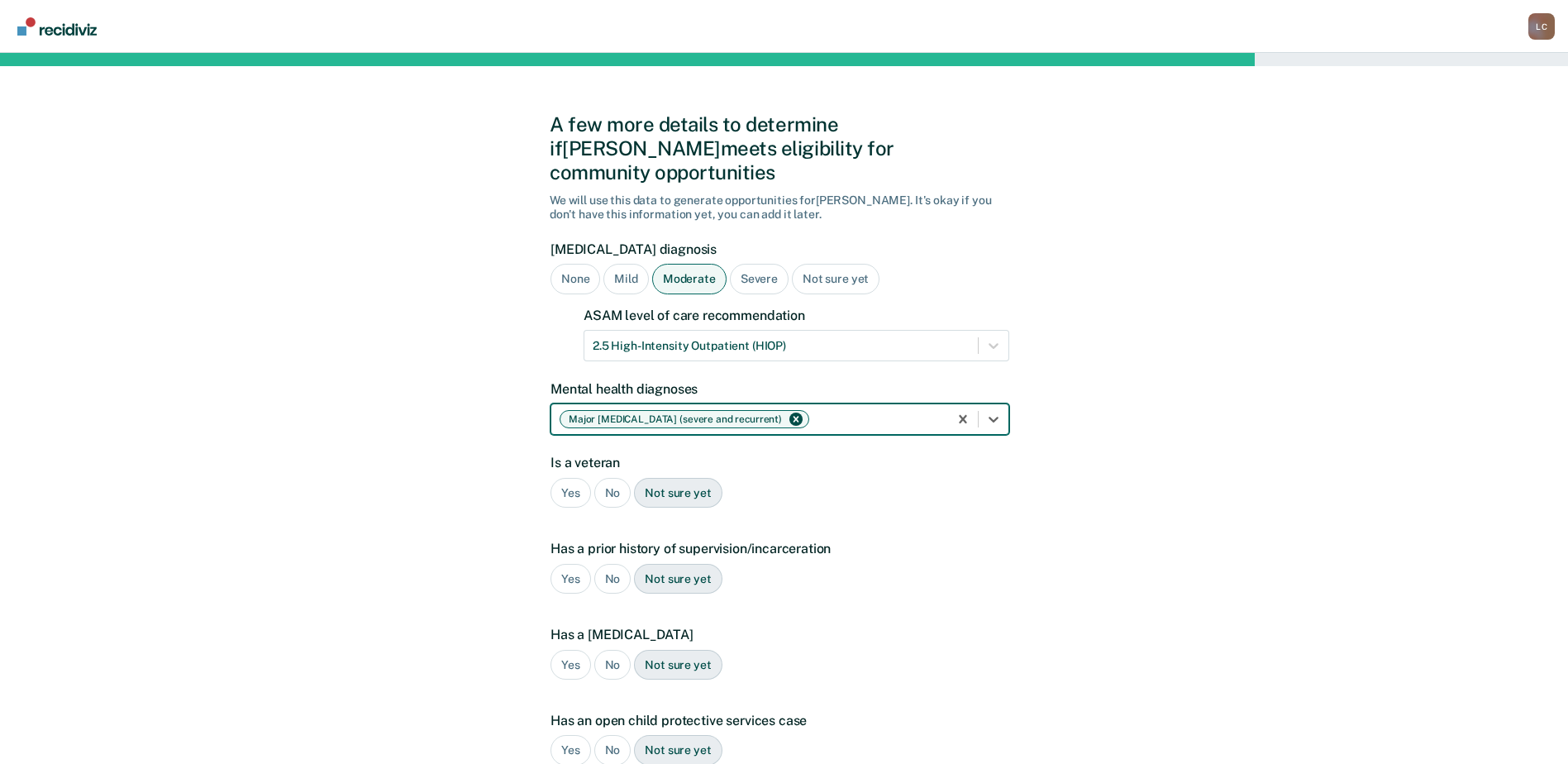
click at [604, 478] on div "No" at bounding box center [612, 493] width 37 height 31
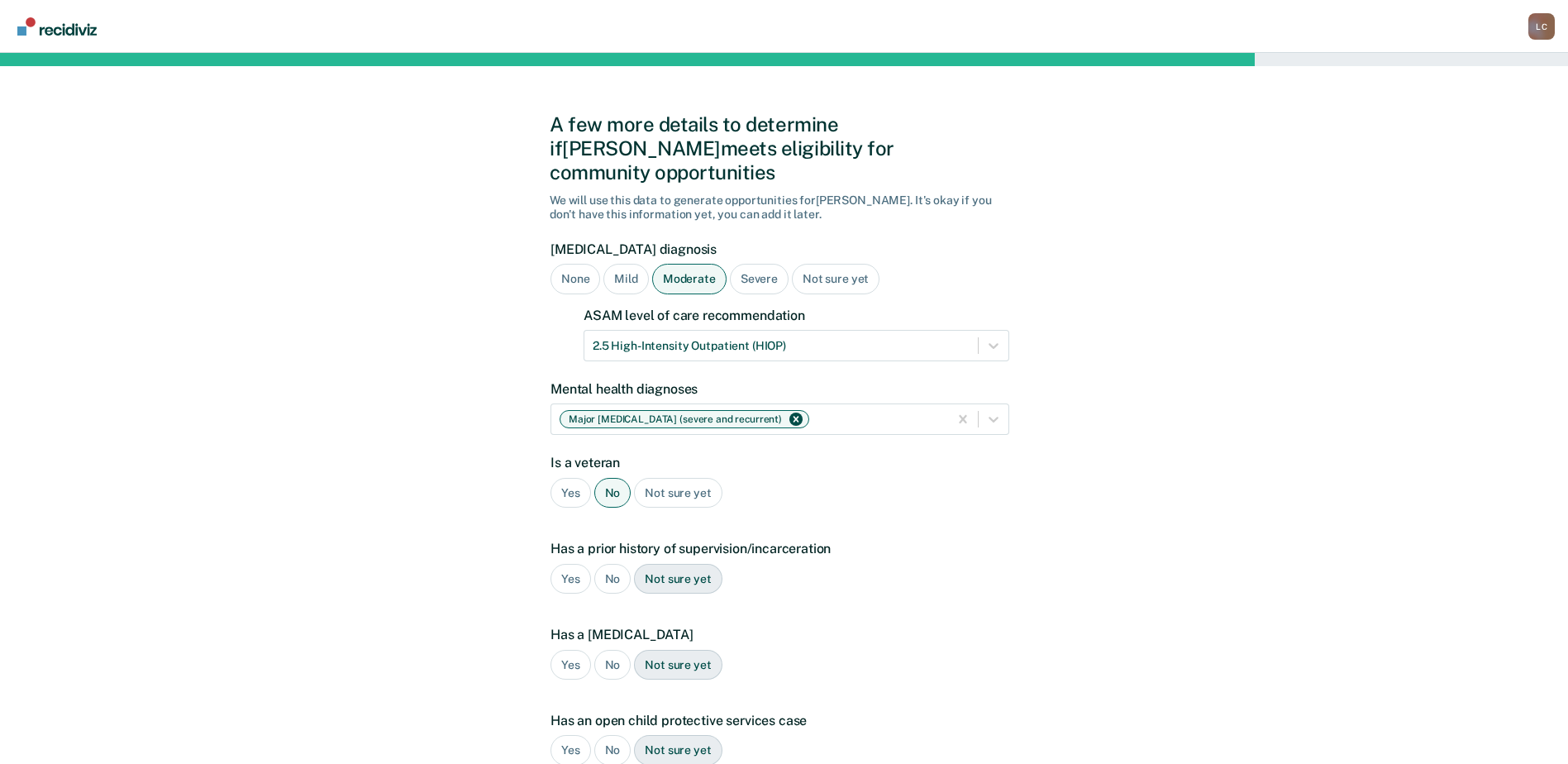
click at [576, 564] on div "Yes" at bounding box center [571, 580] width 41 height 31
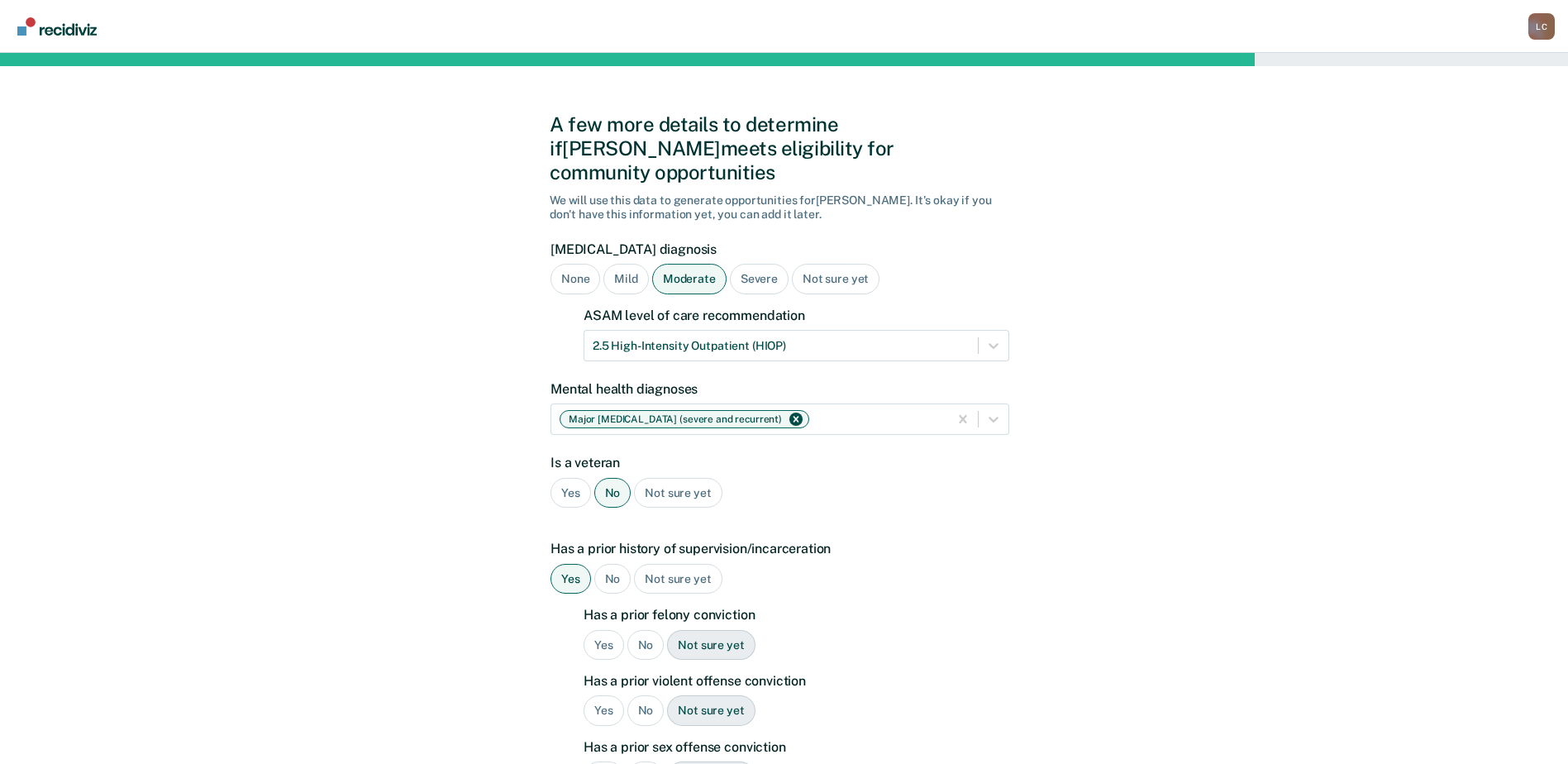
click at [636, 630] on div "No" at bounding box center [646, 645] width 37 height 31
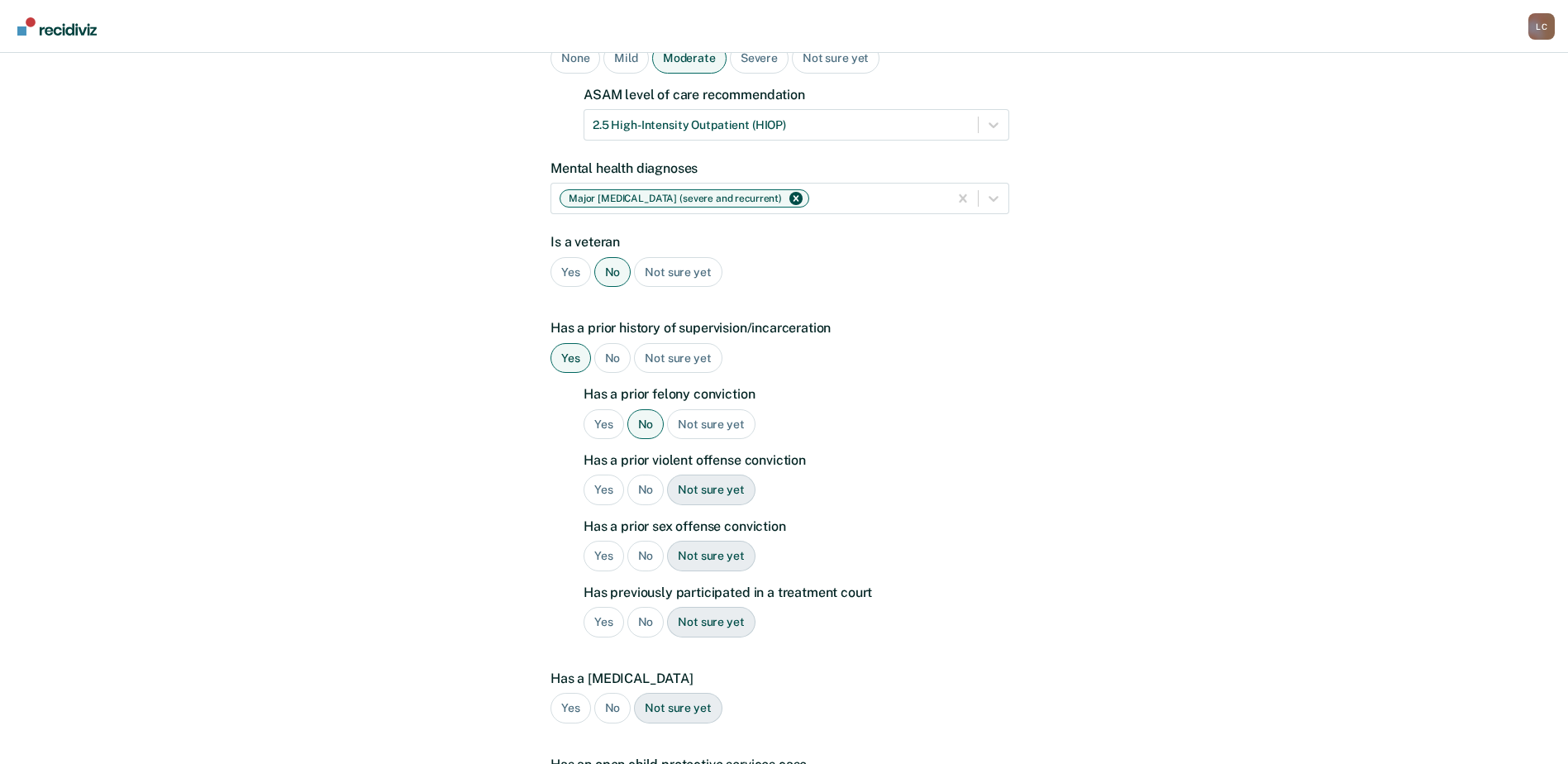
scroll to position [248, 0]
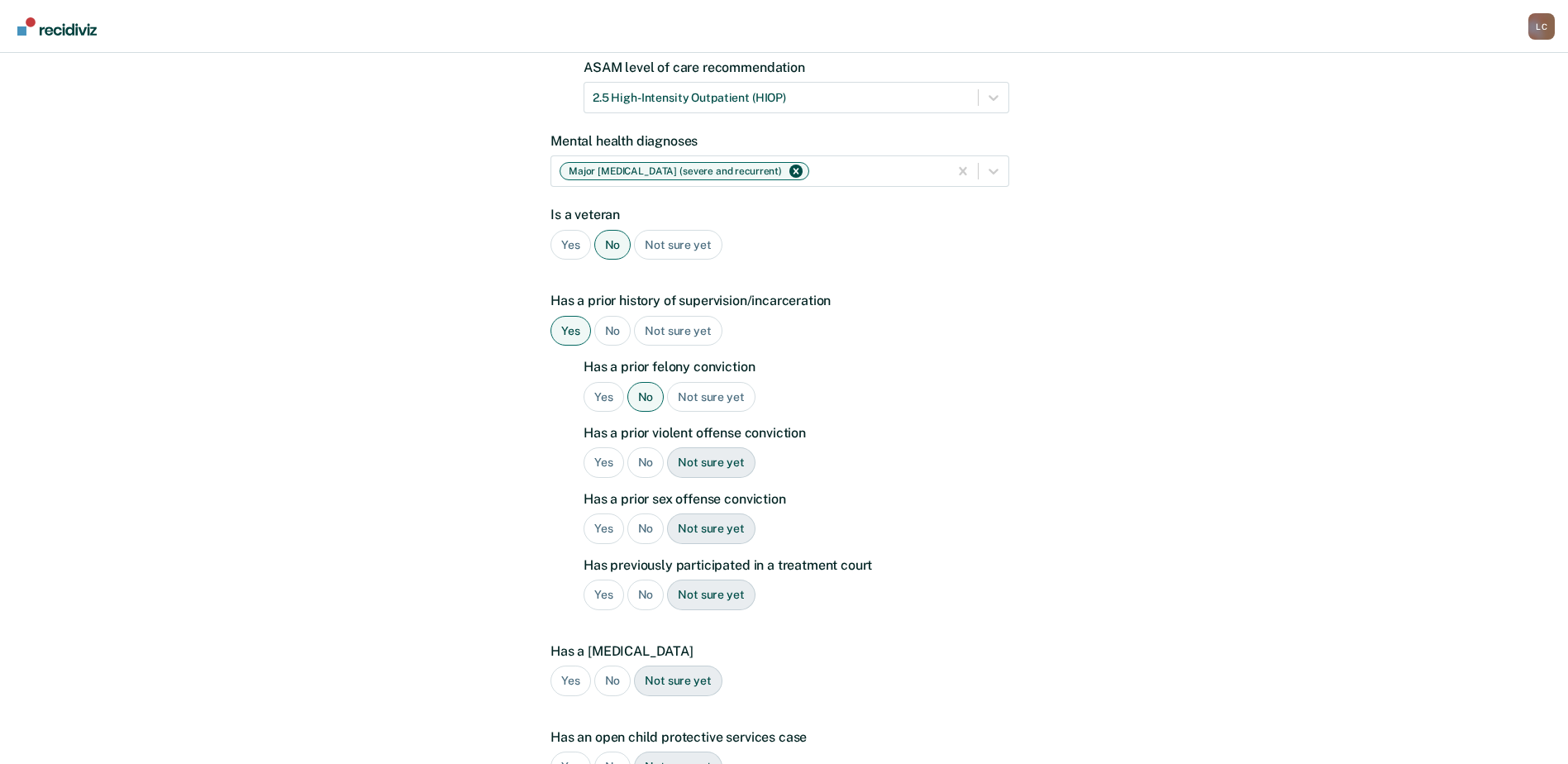
click at [651, 447] on div "No" at bounding box center [646, 462] width 37 height 31
click at [650, 513] on div "No" at bounding box center [646, 529] width 37 height 31
click at [646, 580] on div "No" at bounding box center [646, 595] width 37 height 31
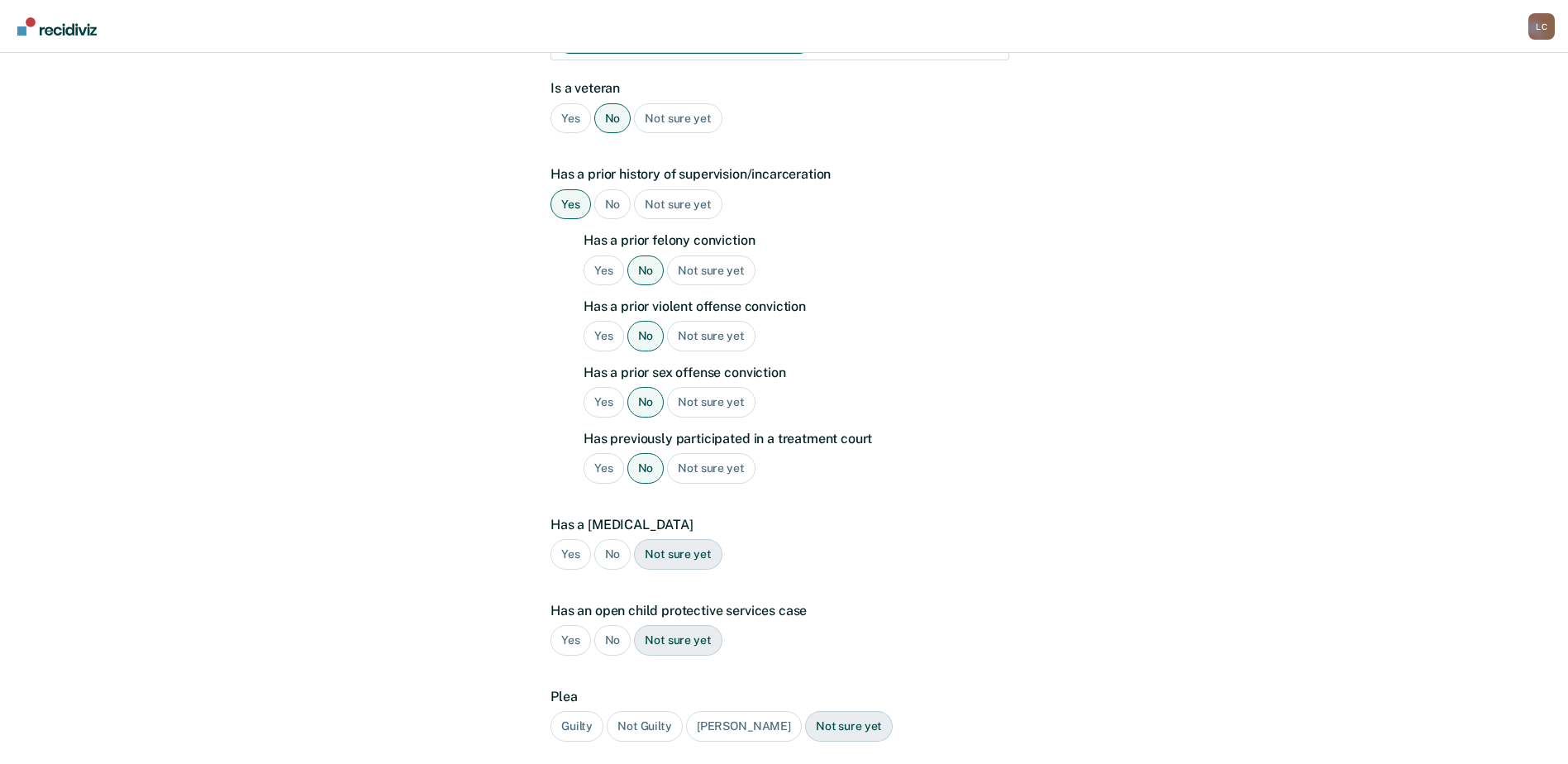
scroll to position [413, 0]
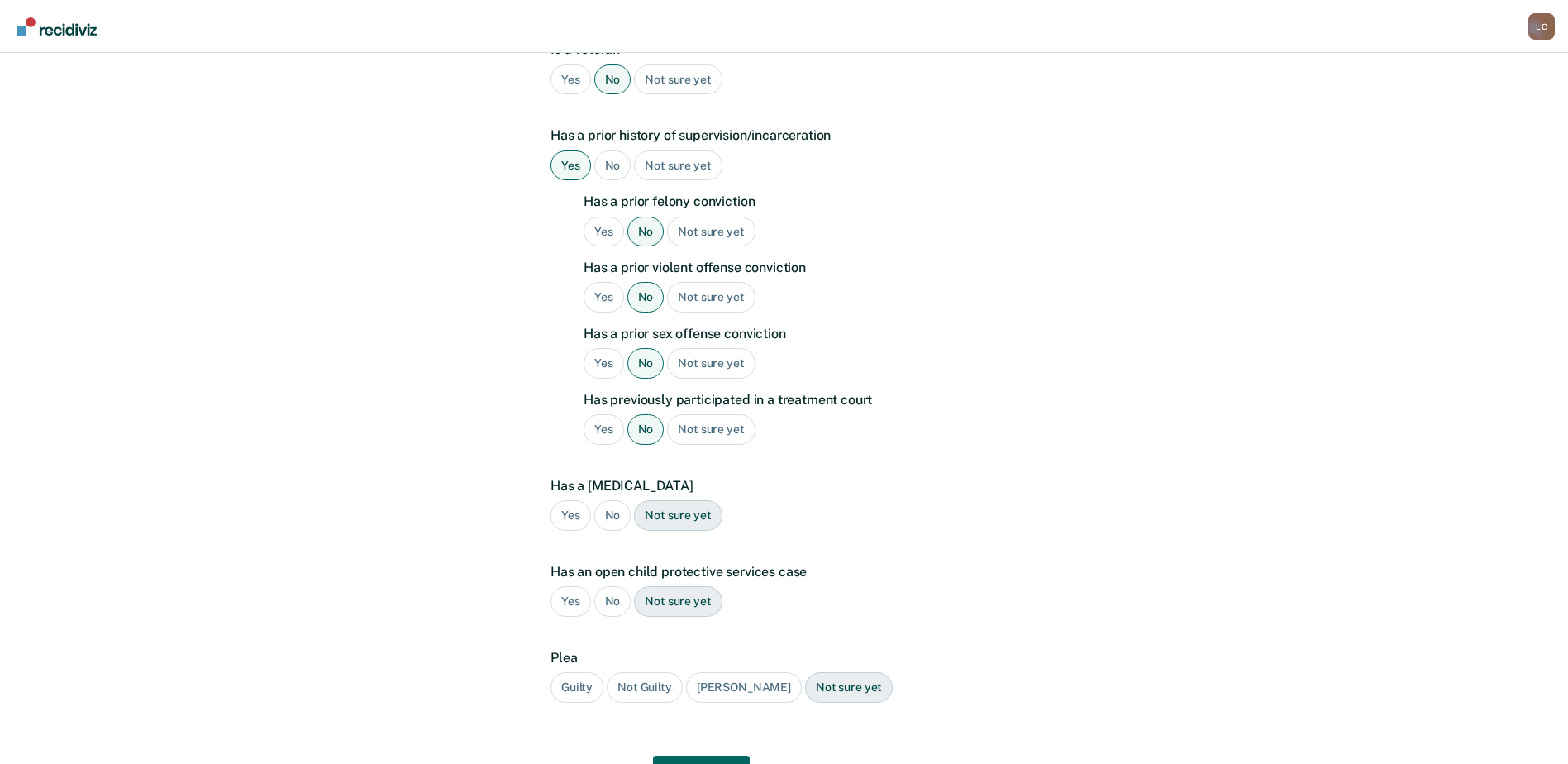
click at [616, 501] on div "No" at bounding box center [612, 516] width 37 height 31
click at [602, 586] on div "No" at bounding box center [612, 601] width 37 height 31
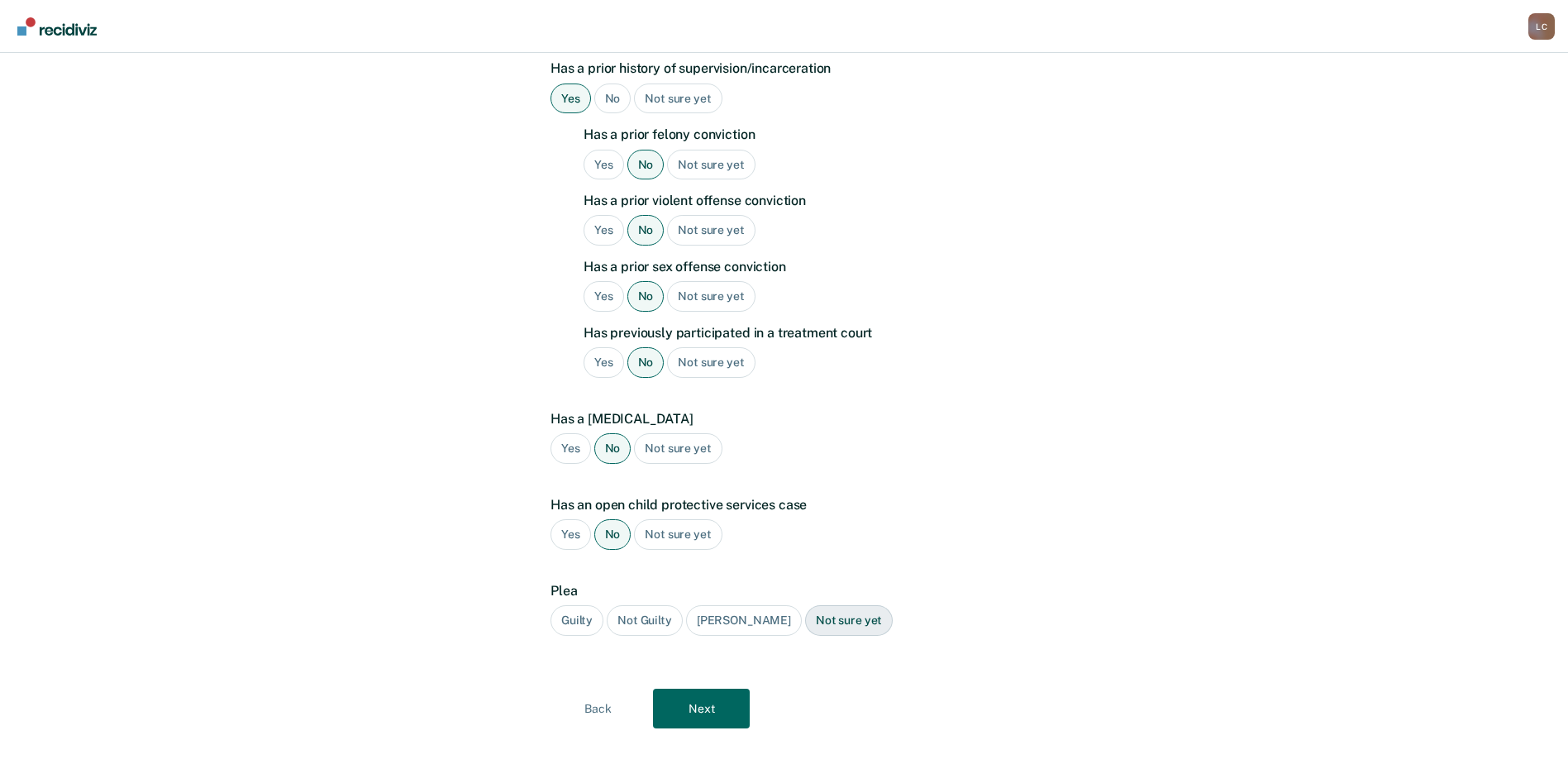
click at [582, 605] on div "Guilty" at bounding box center [577, 620] width 53 height 31
click at [701, 689] on button "Next" at bounding box center [701, 709] width 96 height 40
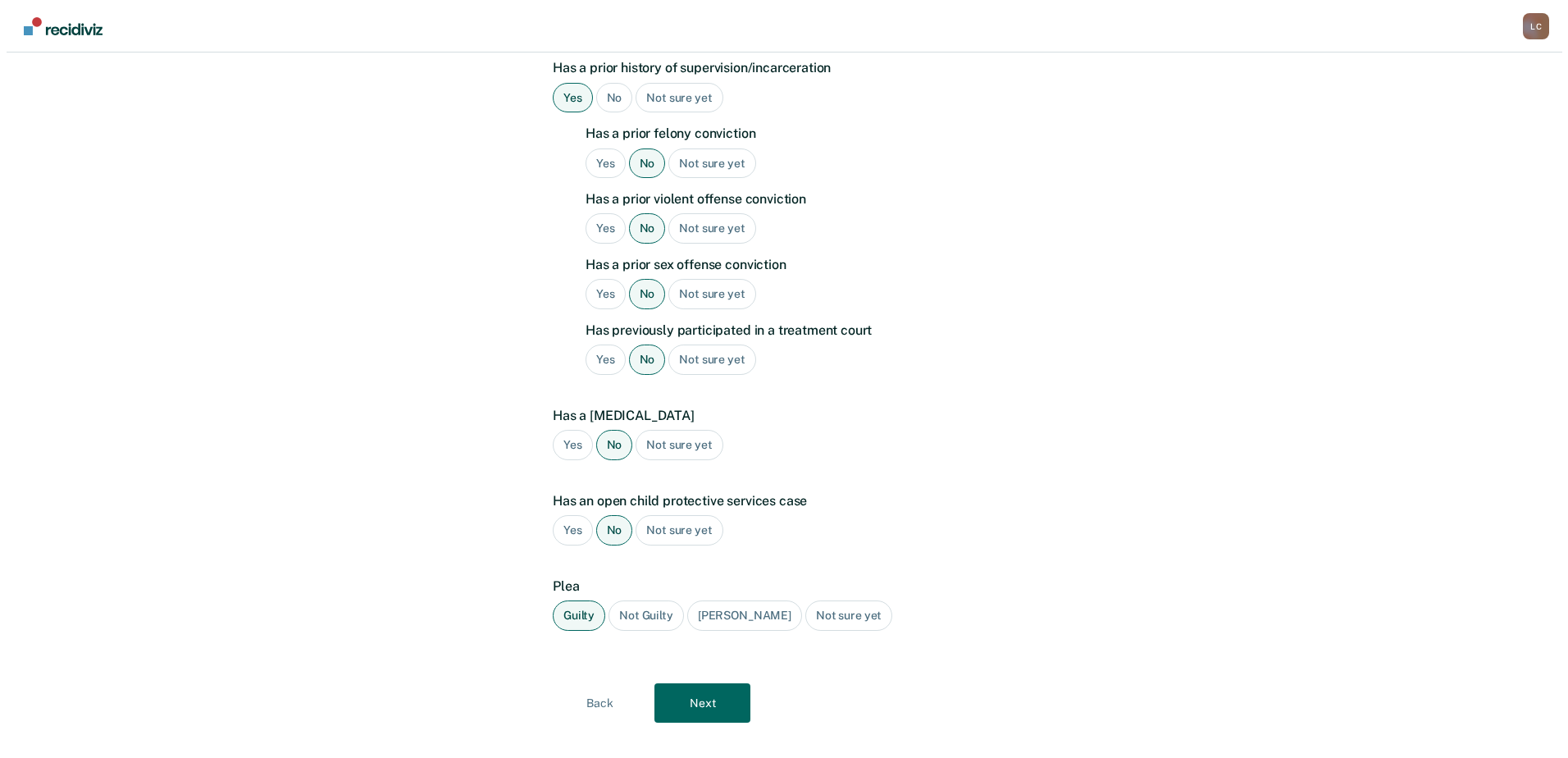
scroll to position [0, 0]
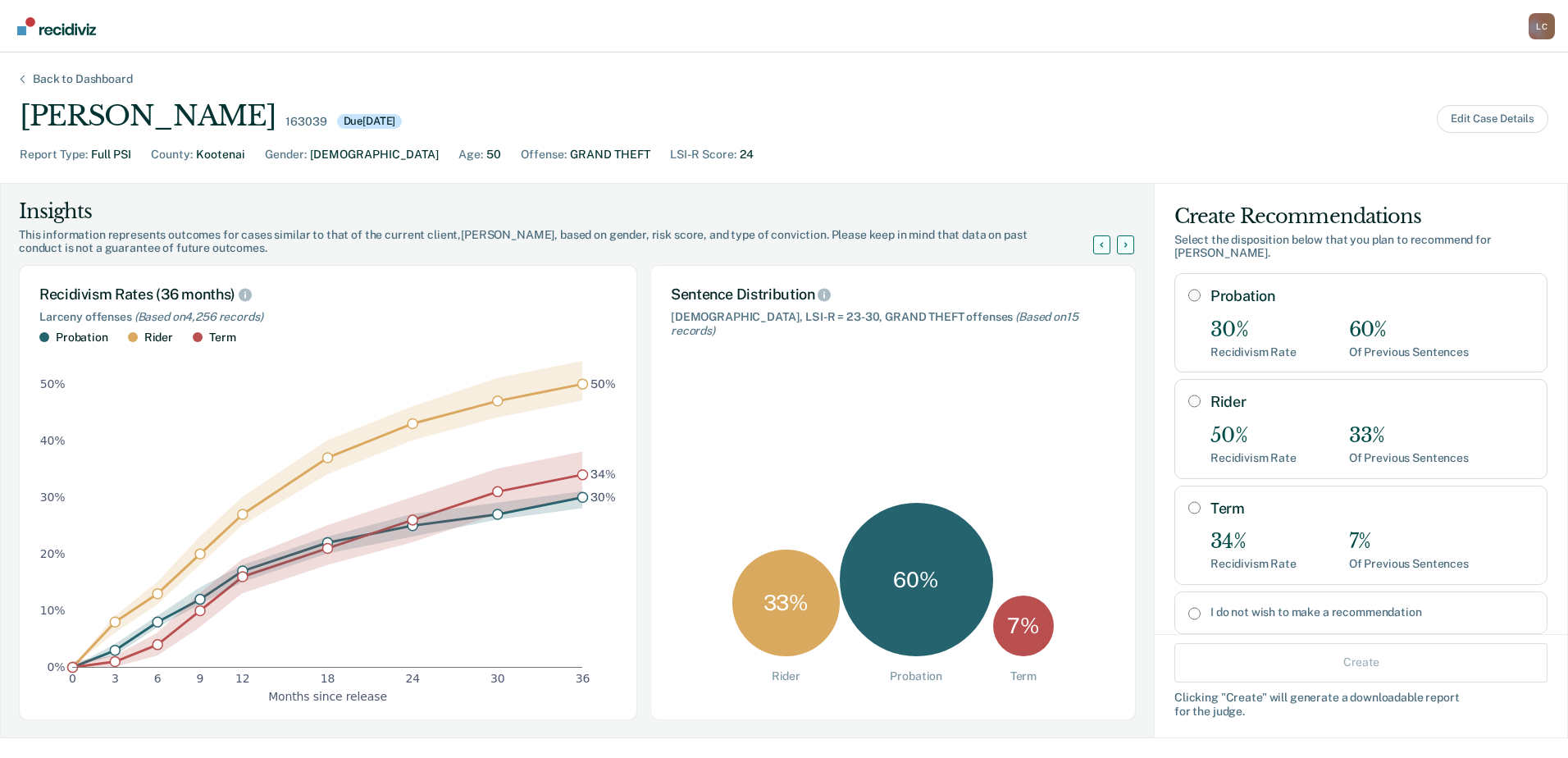
click at [1189, 295] on input "Probation" at bounding box center [1195, 295] width 13 height 14
radio input "true"
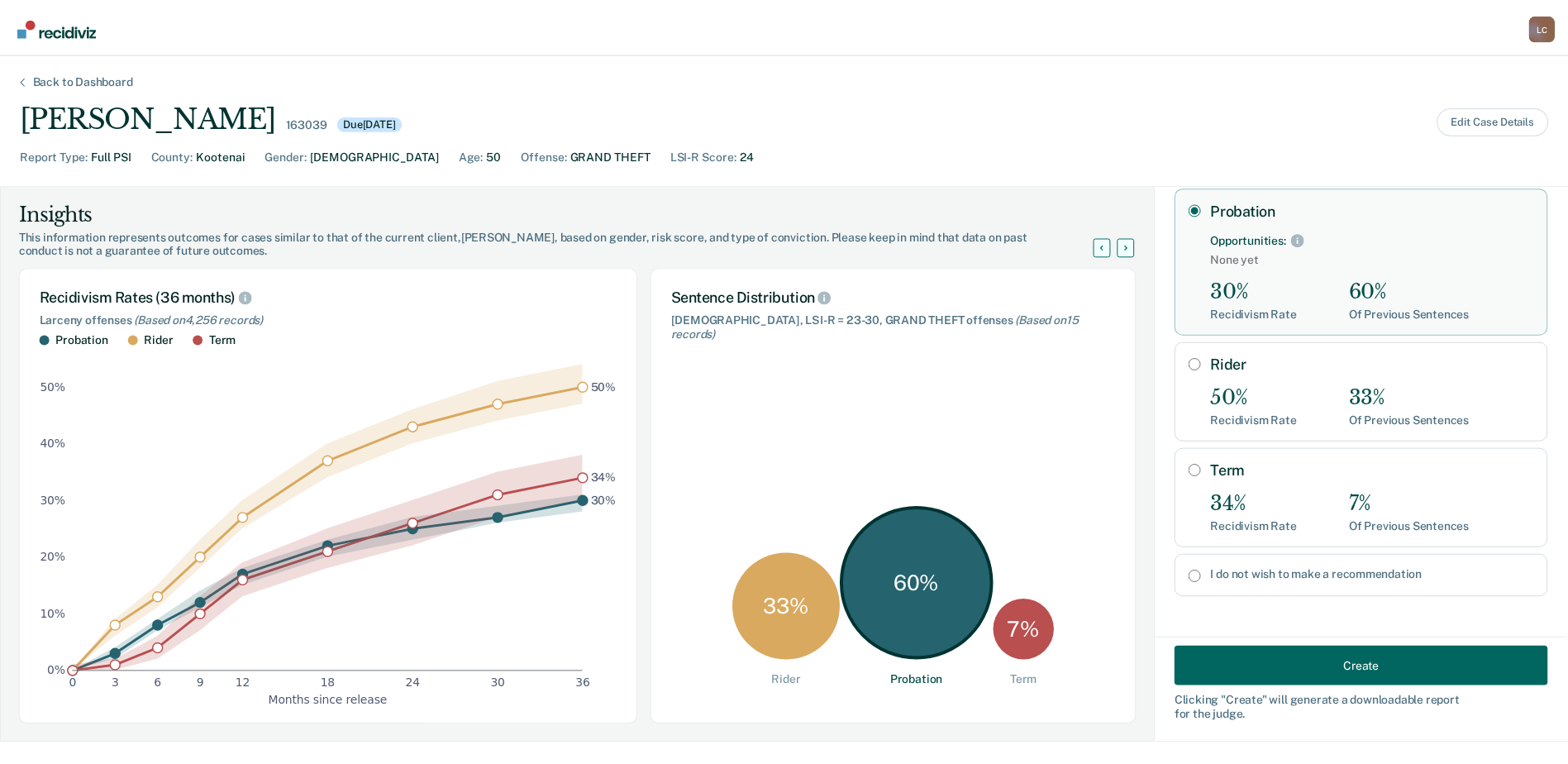
scroll to position [89, 0]
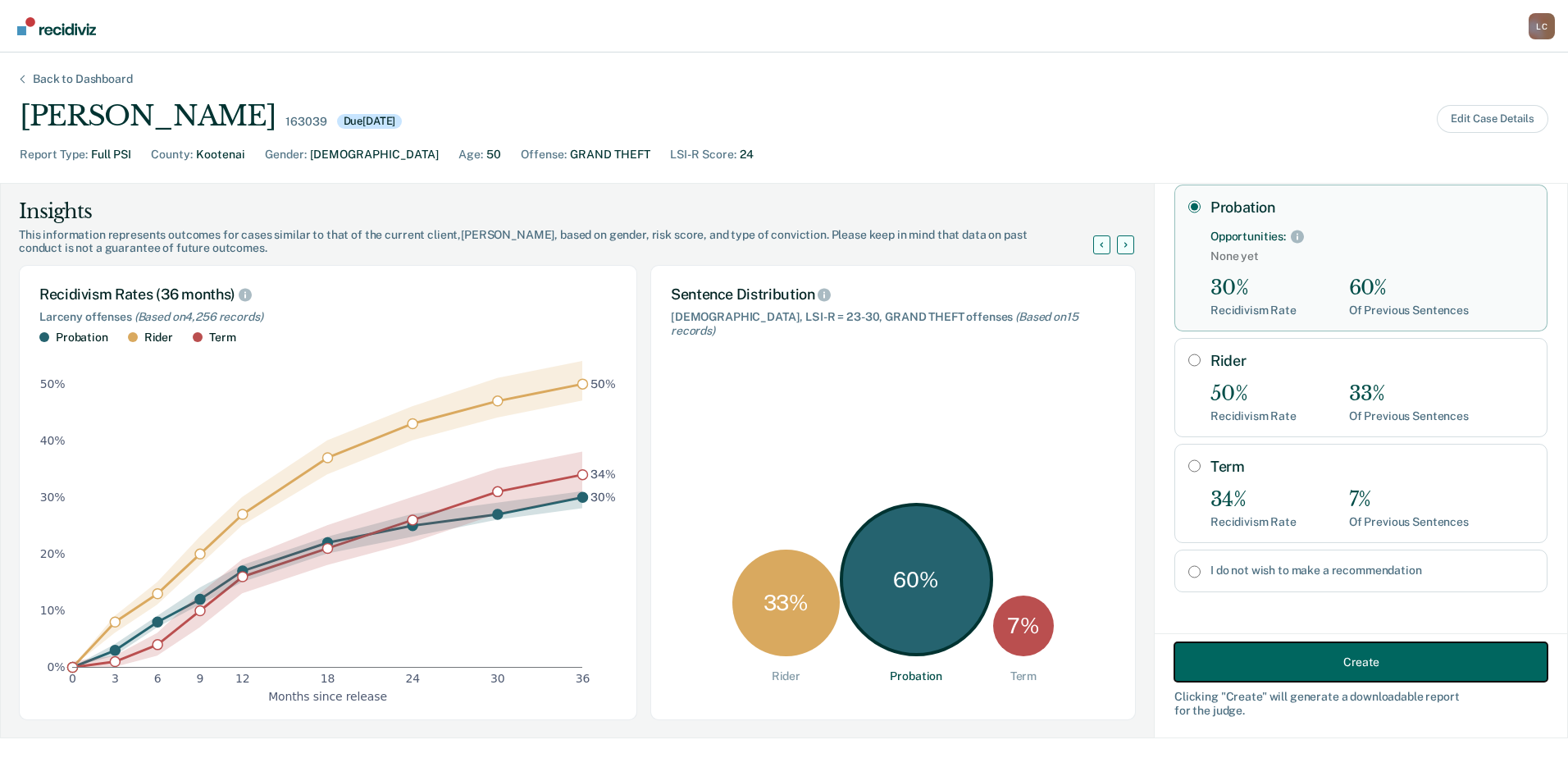
click at [1336, 669] on button "Create" at bounding box center [1361, 662] width 373 height 40
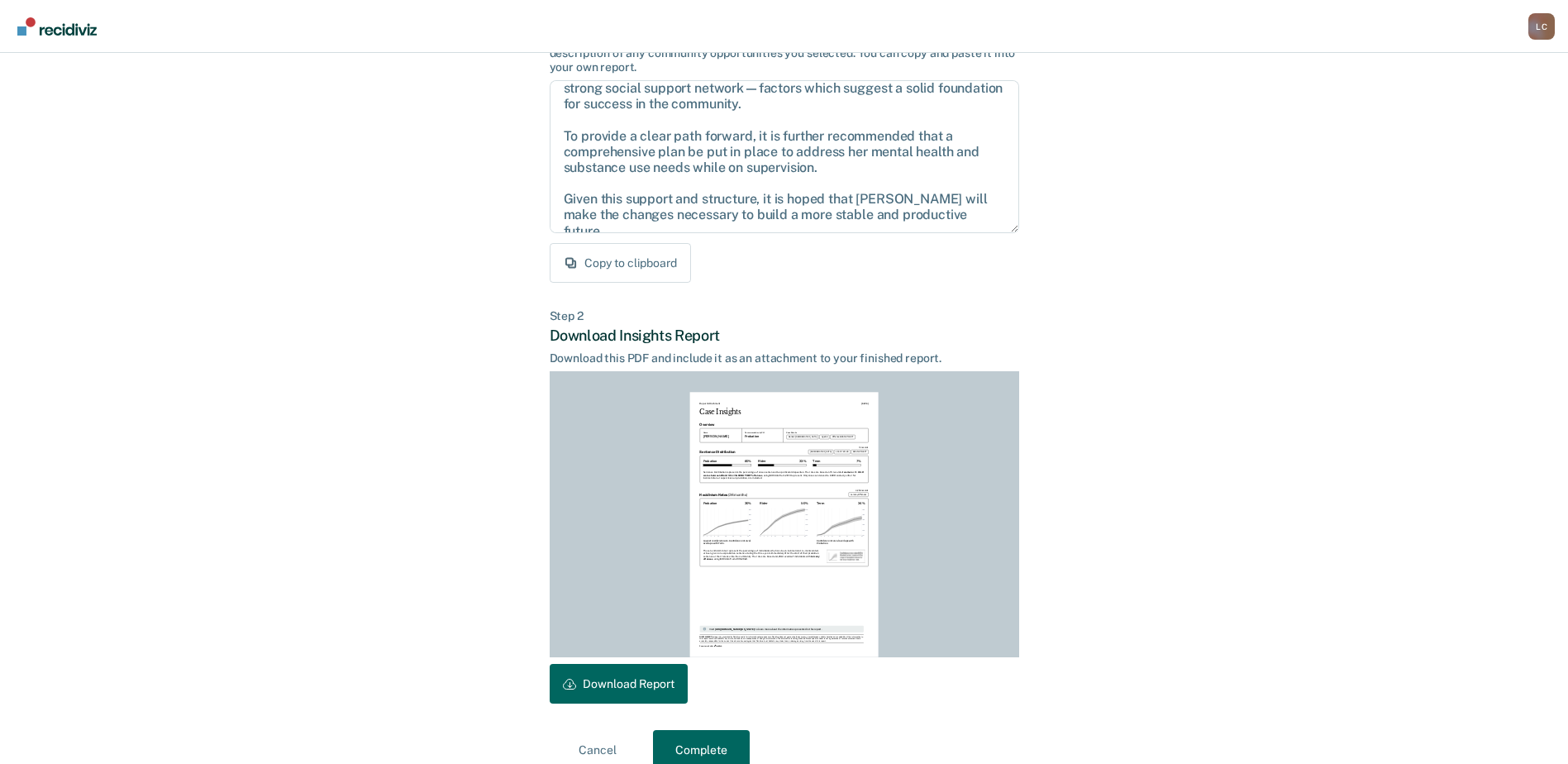
scroll to position [179, 0]
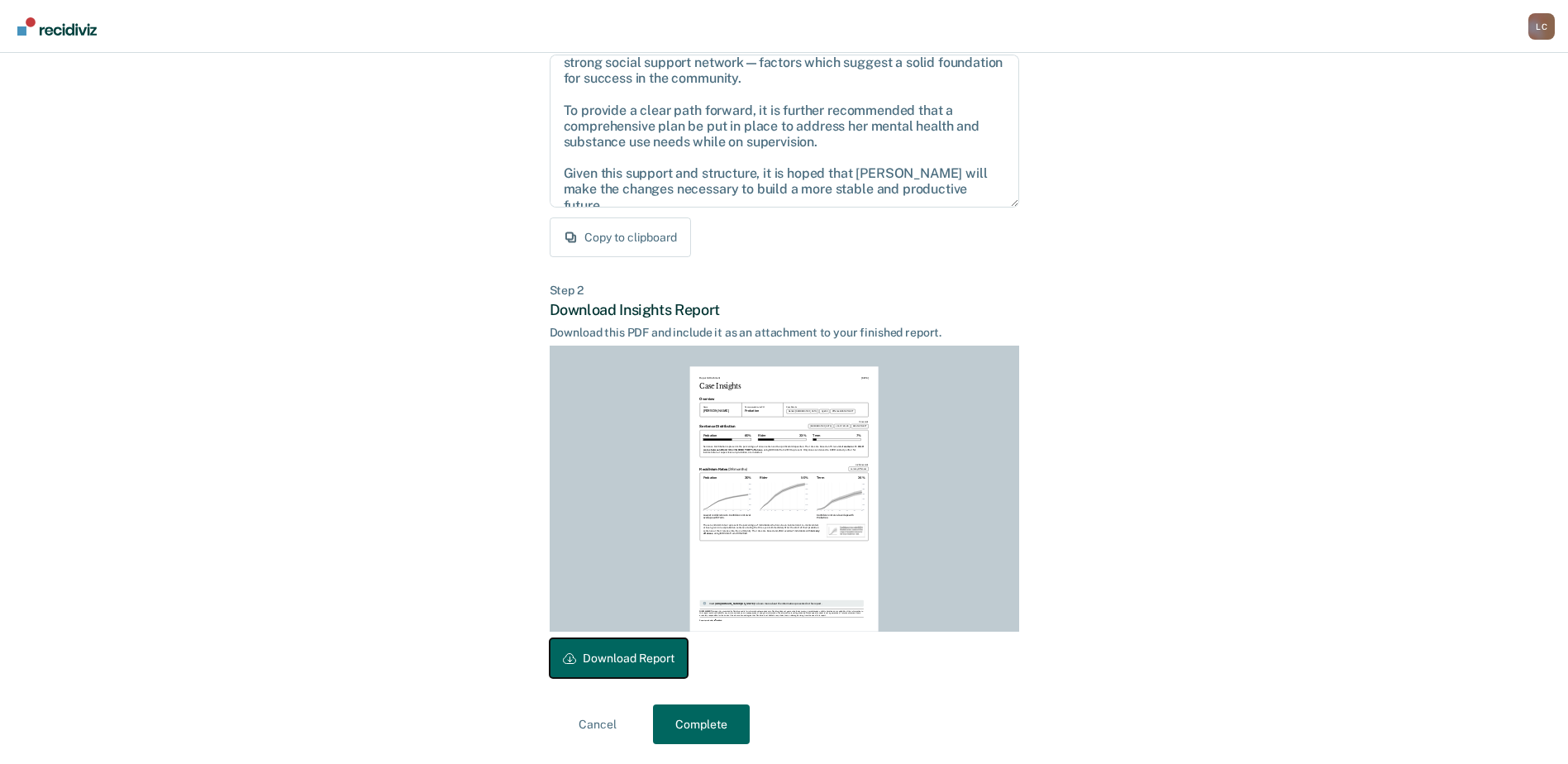
drag, startPoint x: 610, startPoint y: 658, endPoint x: 888, endPoint y: 356, distance: 410.5
click at [611, 658] on button "Download Report" at bounding box center [619, 659] width 138 height 40
click at [690, 719] on button "Complete" at bounding box center [701, 724] width 96 height 40
